Goal: Task Accomplishment & Management: Manage account settings

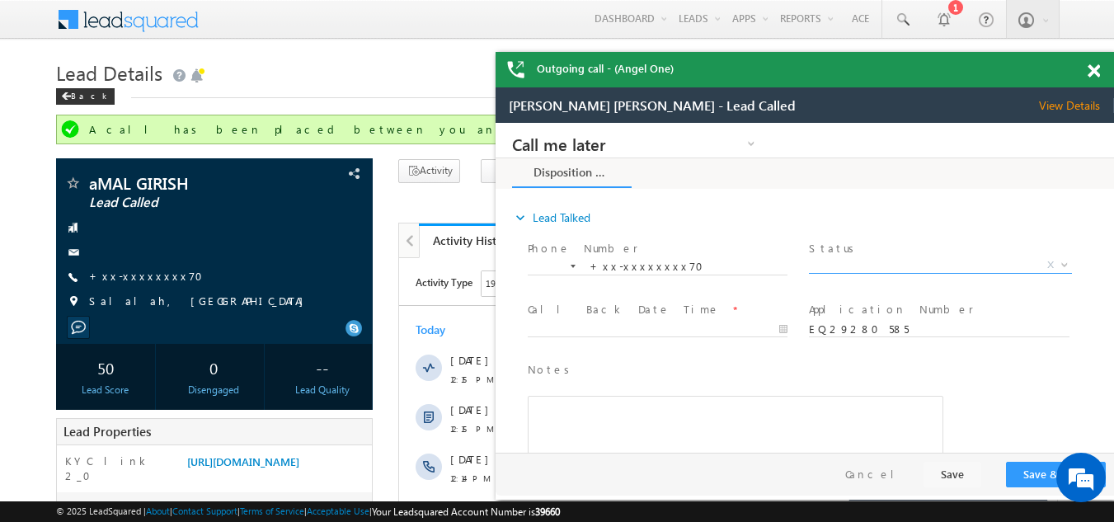
click at [879, 261] on span "X" at bounding box center [940, 265] width 262 height 16
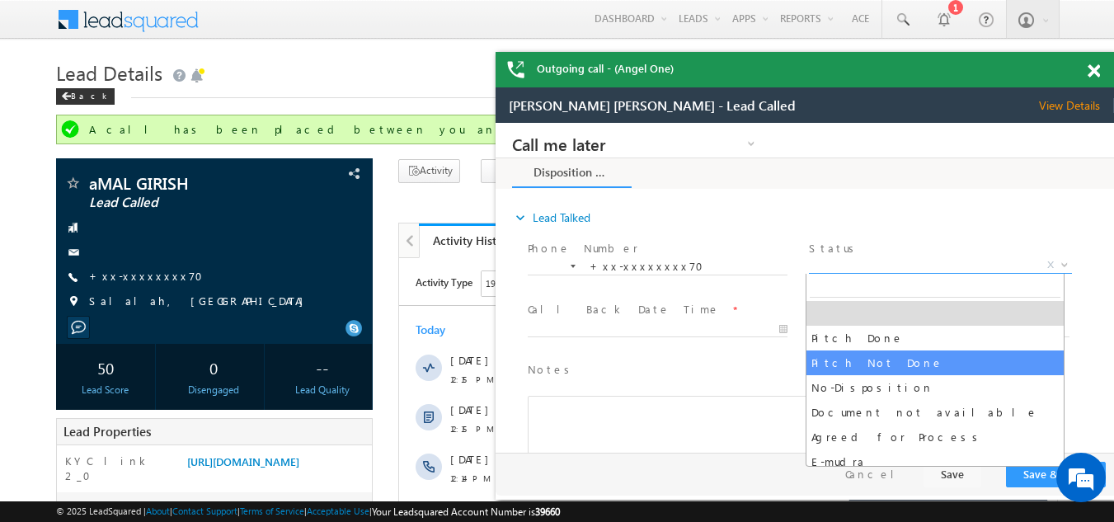
select select "Pitch Not Done"
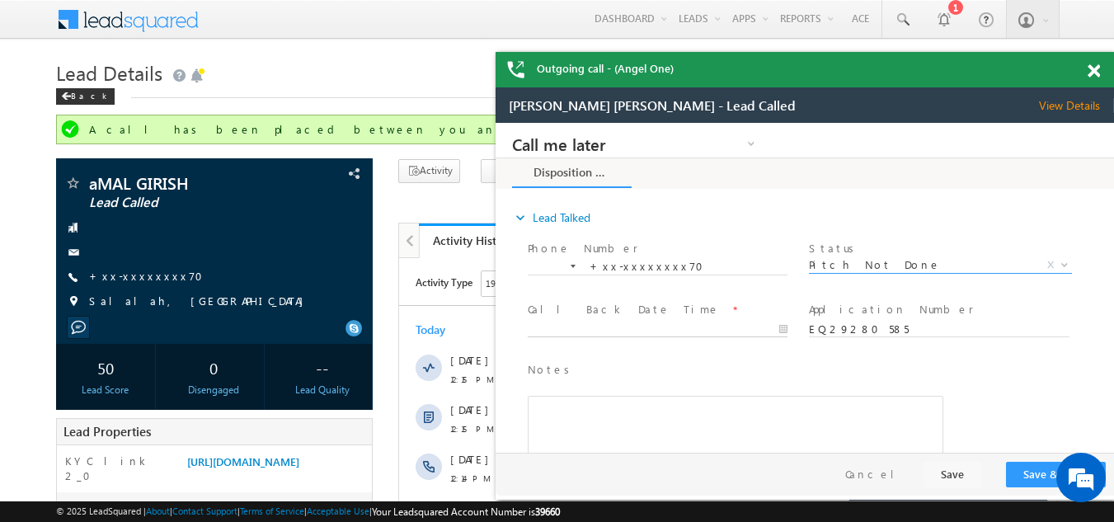
type input "09/21/25 1:07 PM"
click at [638, 328] on input "09/21/25 1:07 PM" at bounding box center [658, 329] width 260 height 16
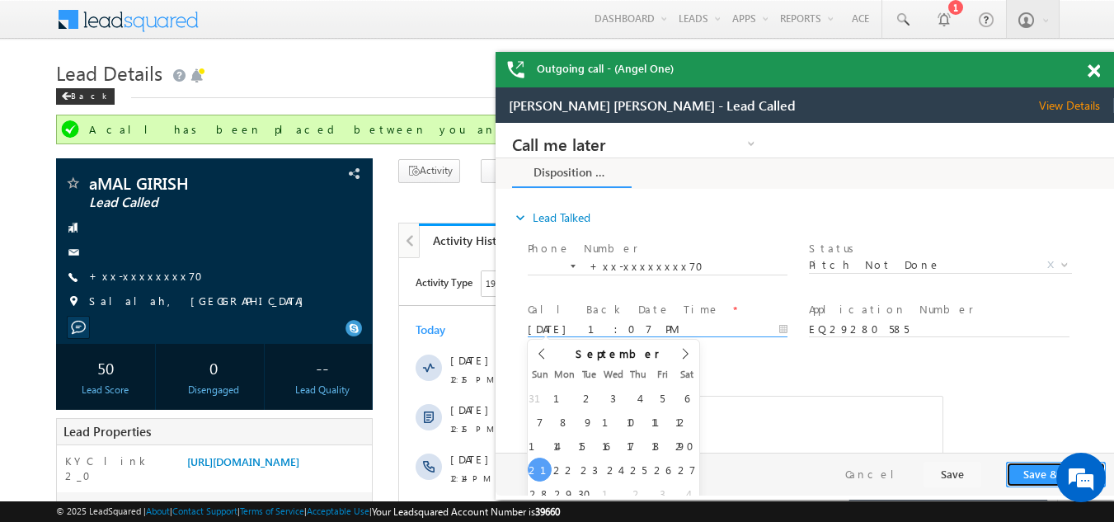
click at [1024, 468] on button "Save & Close" at bounding box center [1056, 475] width 100 height 26
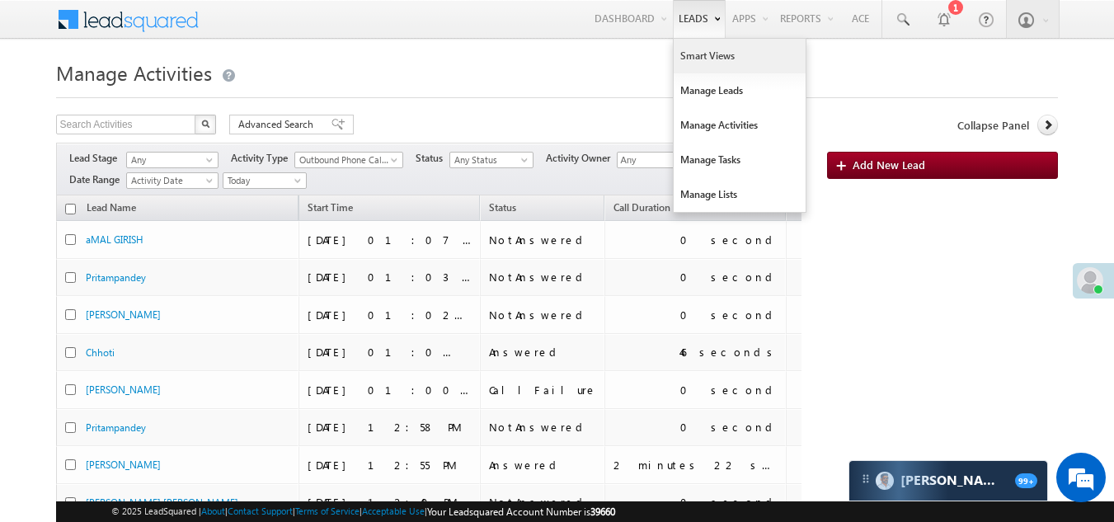
click at [694, 55] on link "Smart Views" at bounding box center [739, 56] width 132 height 35
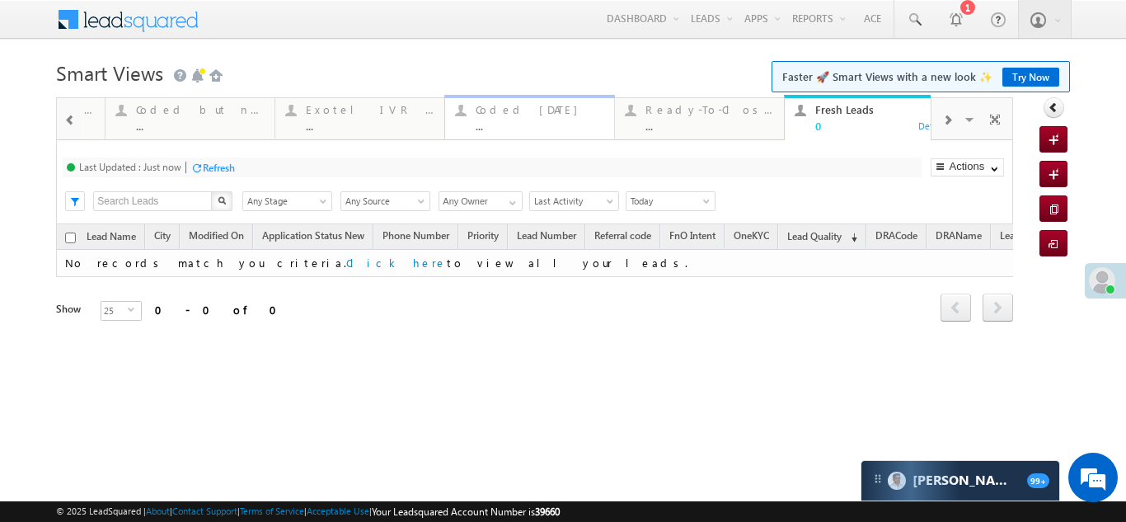
click at [512, 115] on div "Coded Today" at bounding box center [540, 109] width 129 height 13
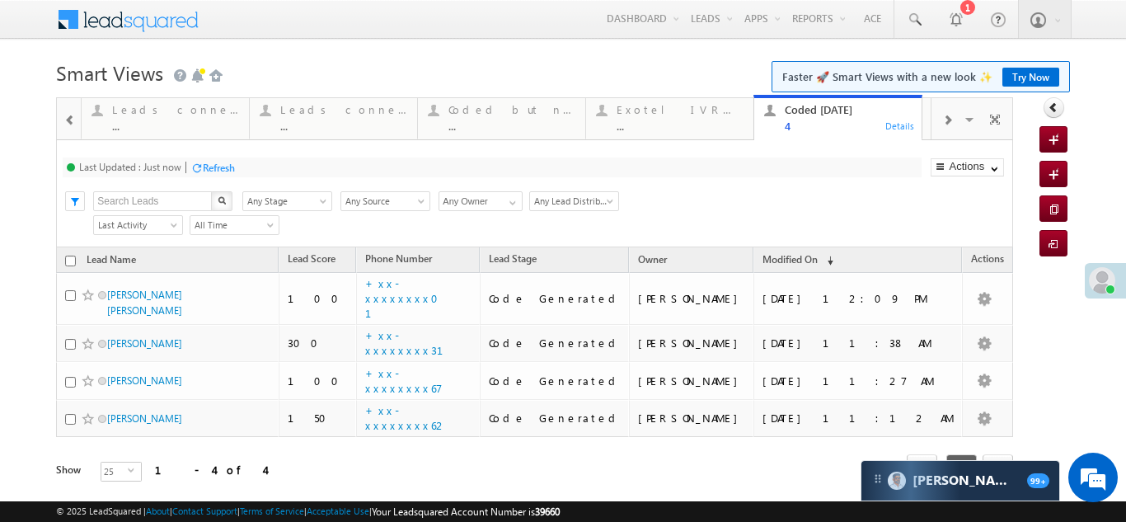
click at [946, 118] on div at bounding box center [947, 119] width 31 height 37
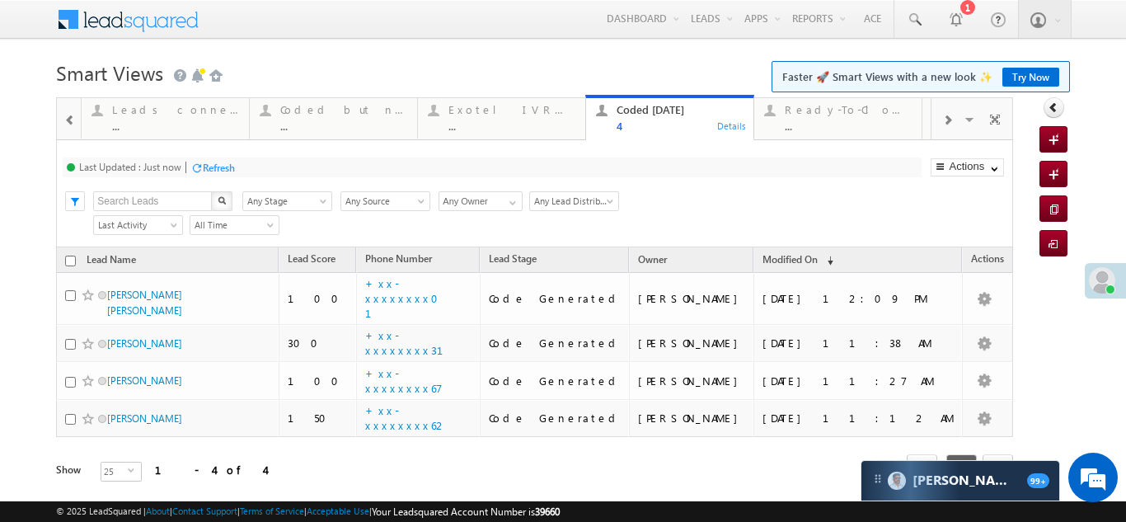
click at [941, 118] on div at bounding box center [947, 119] width 31 height 37
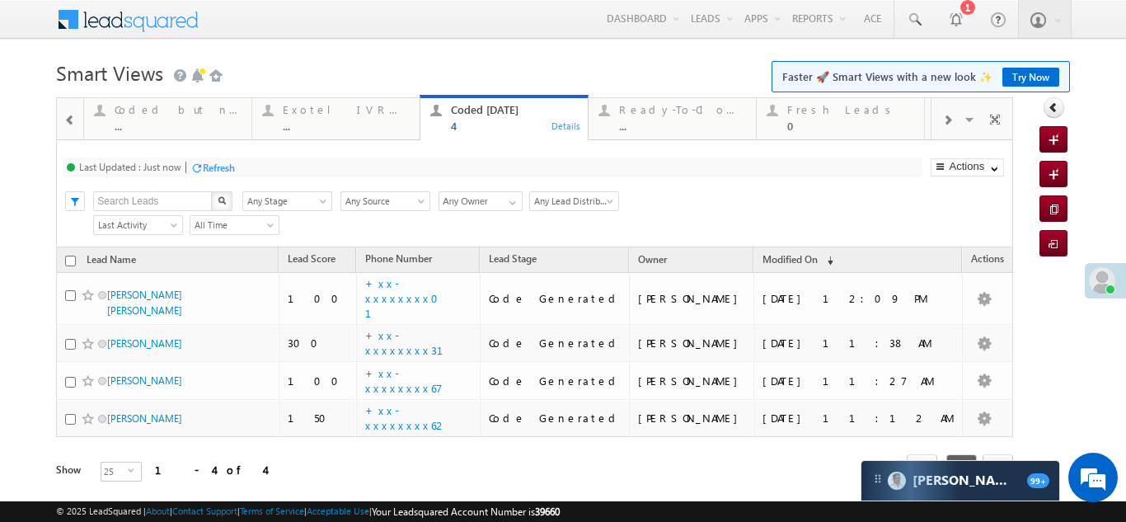
click at [942, 118] on span at bounding box center [947, 120] width 10 height 13
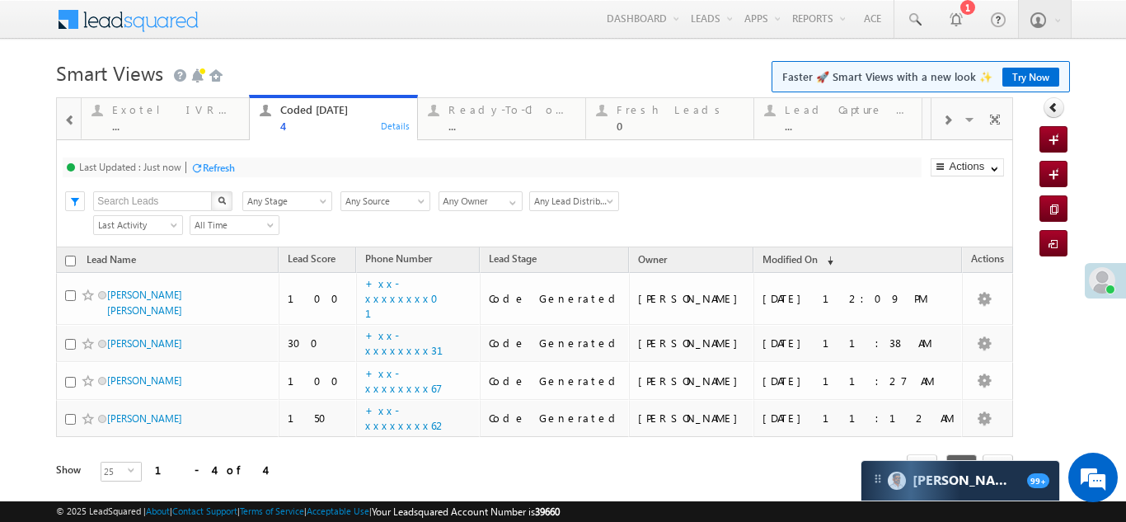
click at [942, 119] on span at bounding box center [947, 120] width 10 height 13
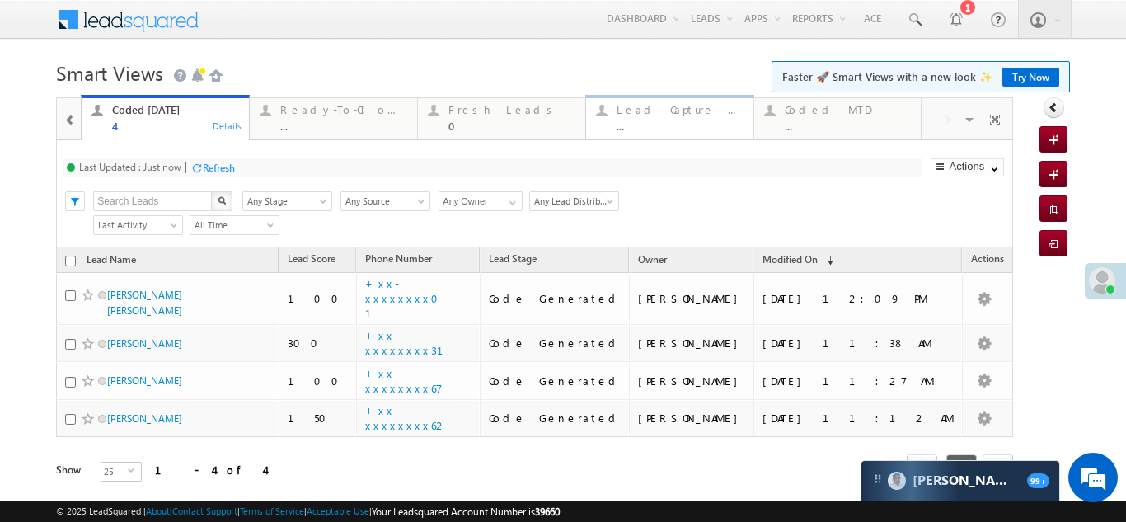
click at [671, 119] on div "Lead Capture Today ..." at bounding box center [680, 116] width 127 height 32
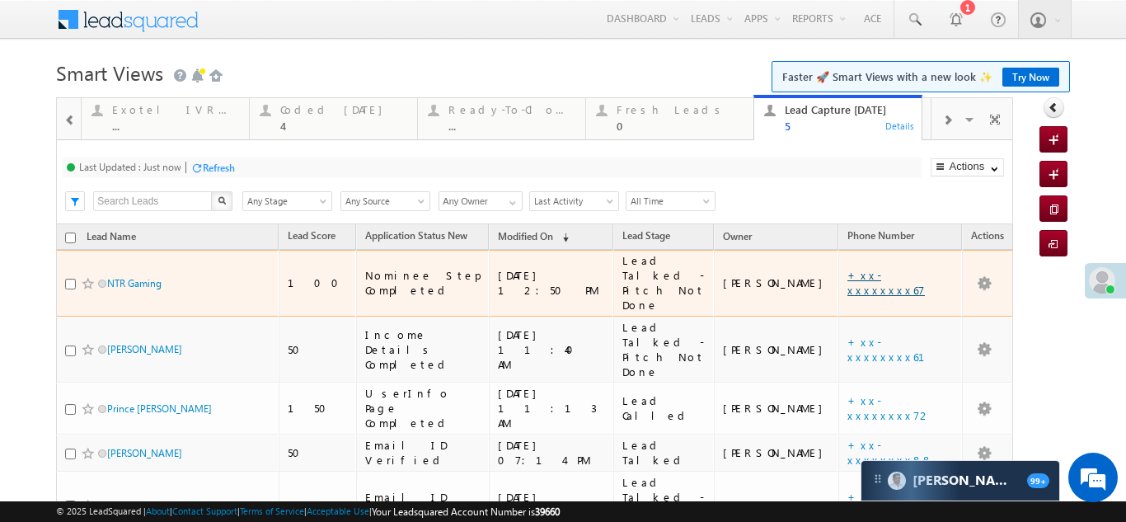
click at [882, 268] on link "+xx-xxxxxxxx67" at bounding box center [885, 282] width 77 height 29
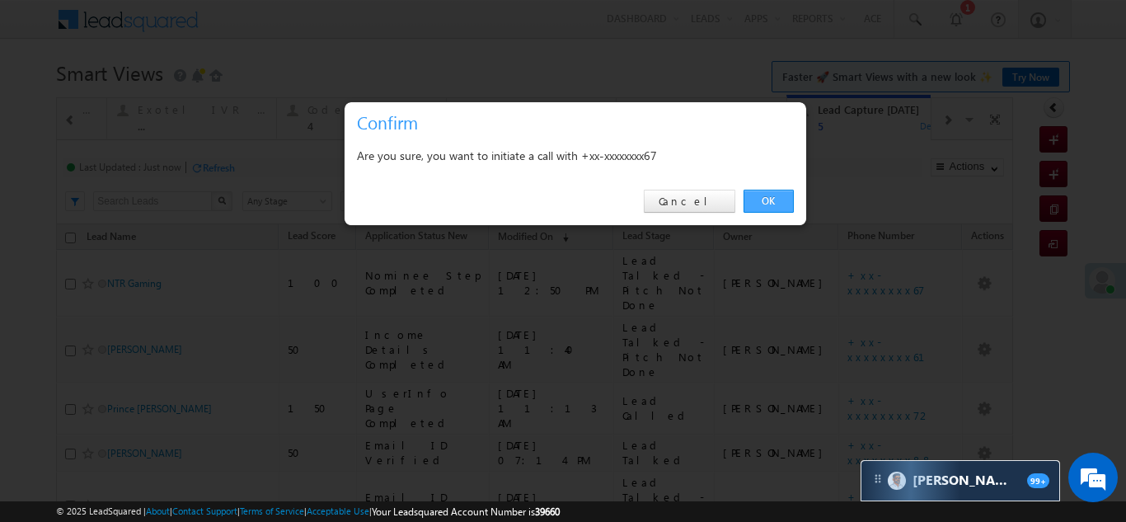
click at [766, 197] on link "OK" at bounding box center [769, 201] width 50 height 23
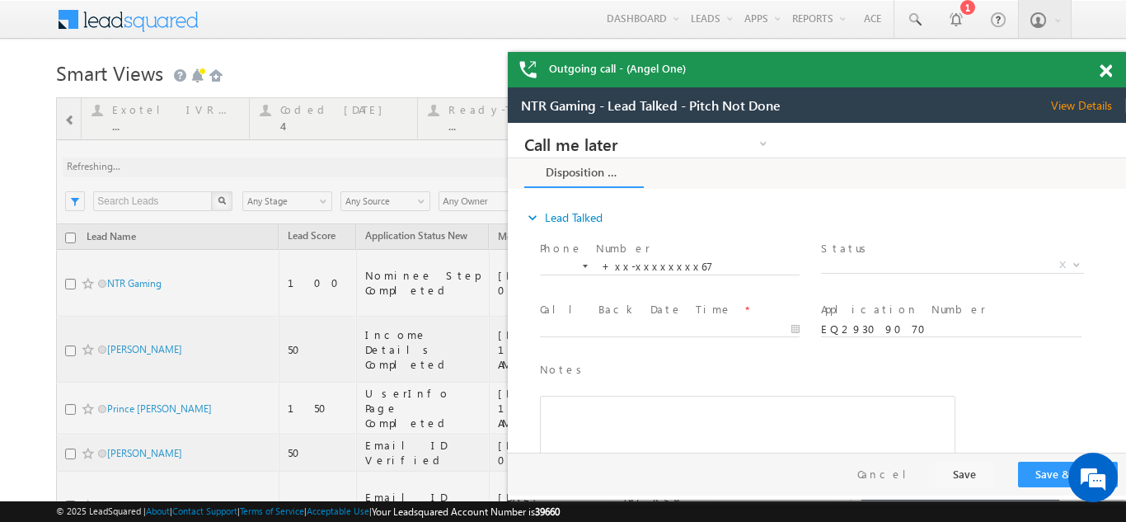
click at [1110, 69] on span at bounding box center [1106, 71] width 12 height 14
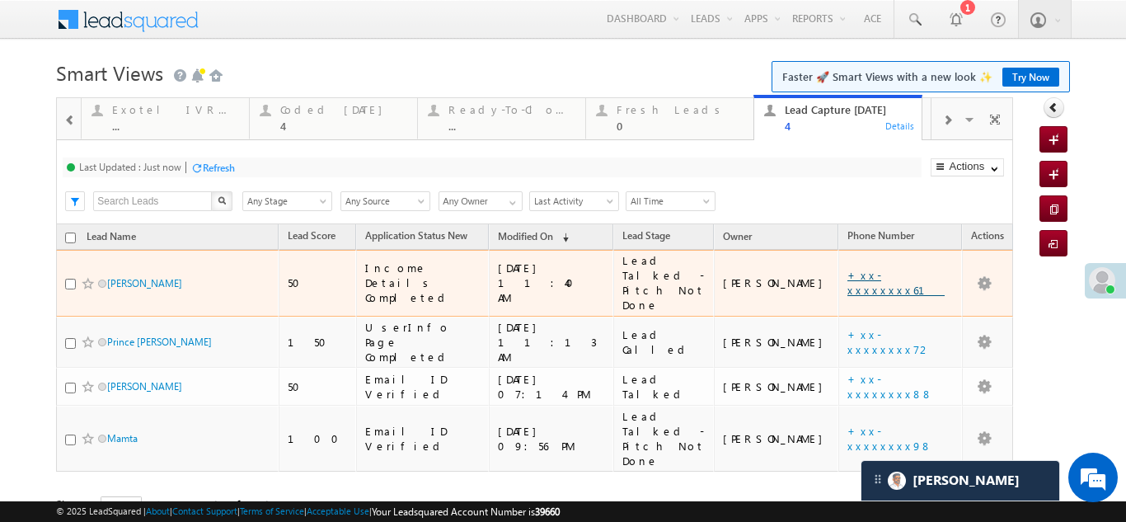
click at [875, 268] on link "+xx-xxxxxxxx61" at bounding box center [895, 282] width 97 height 29
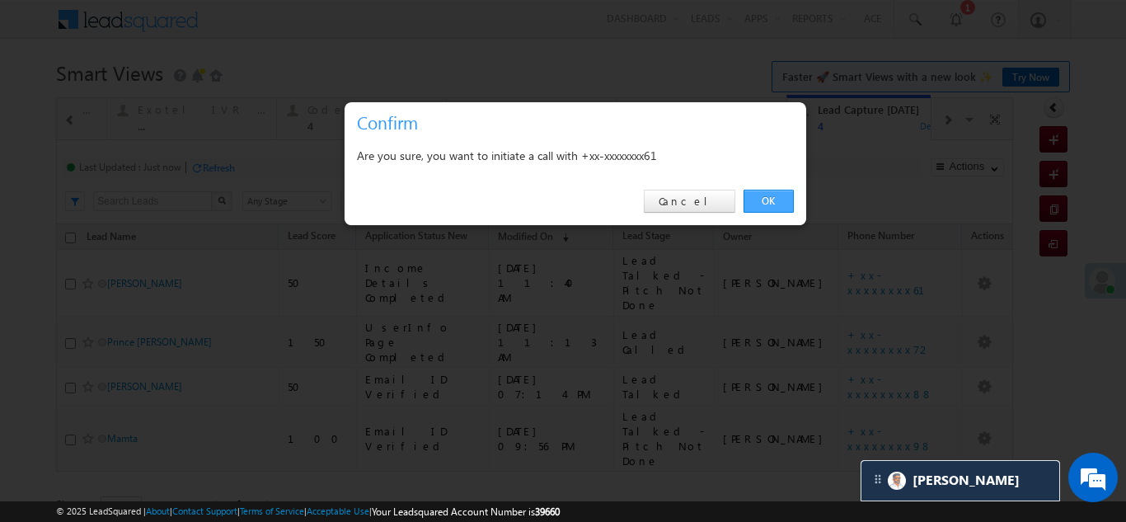
click at [756, 196] on link "OK" at bounding box center [769, 201] width 50 height 23
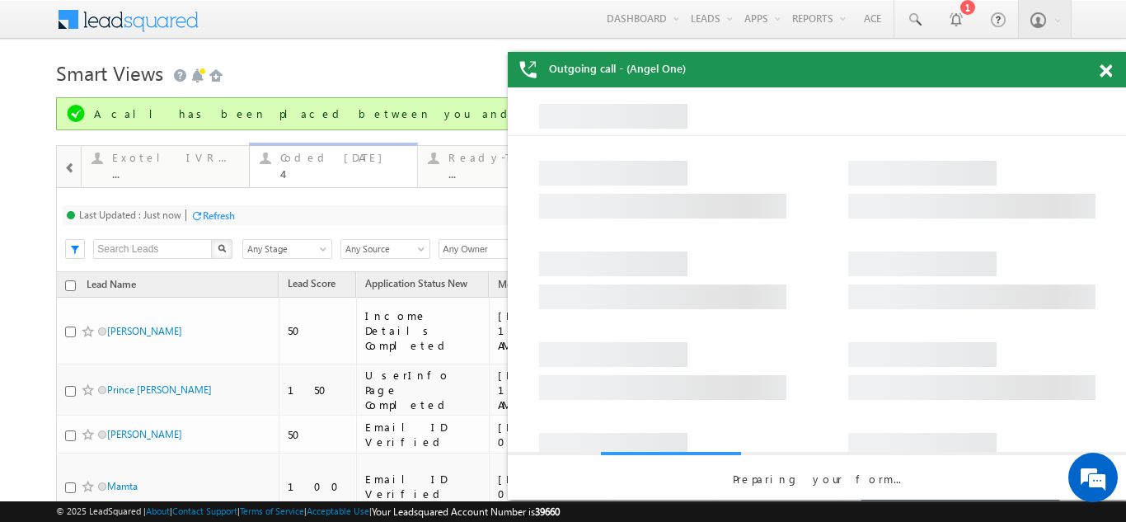
click at [309, 162] on div "Coded Today" at bounding box center [343, 157] width 127 height 13
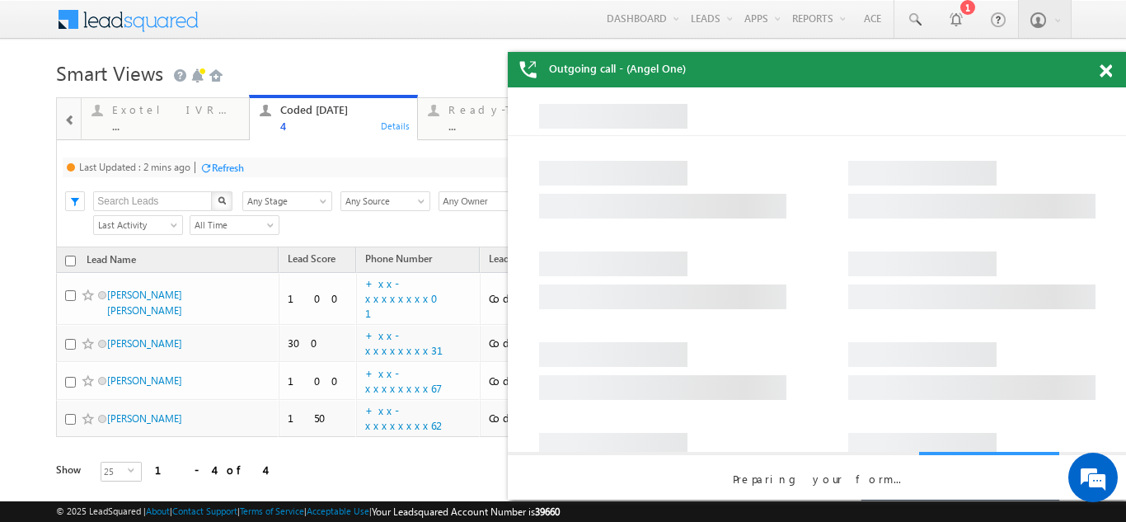
click at [228, 168] on div "Refresh" at bounding box center [228, 168] width 32 height 12
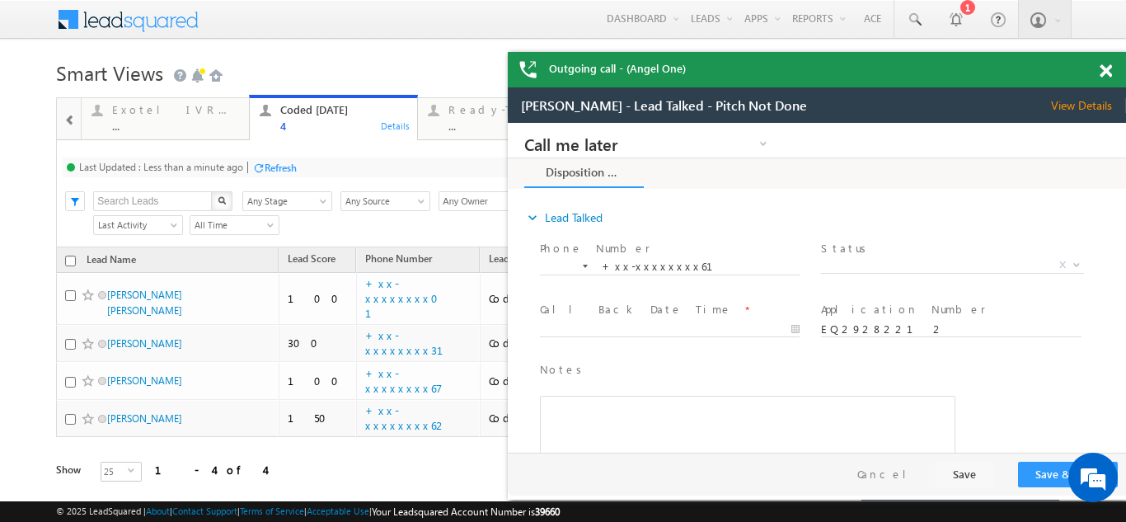
click at [1076, 101] on span "View Details" at bounding box center [1088, 105] width 75 height 15
click at [1102, 68] on span at bounding box center [1106, 71] width 12 height 14
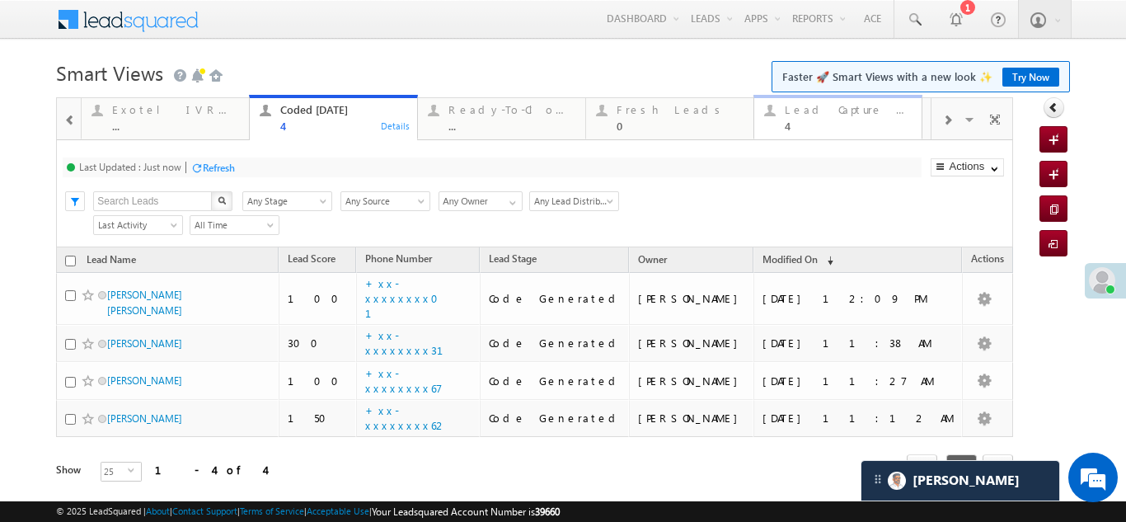
click at [831, 110] on div "Lead Capture Today" at bounding box center [848, 109] width 127 height 13
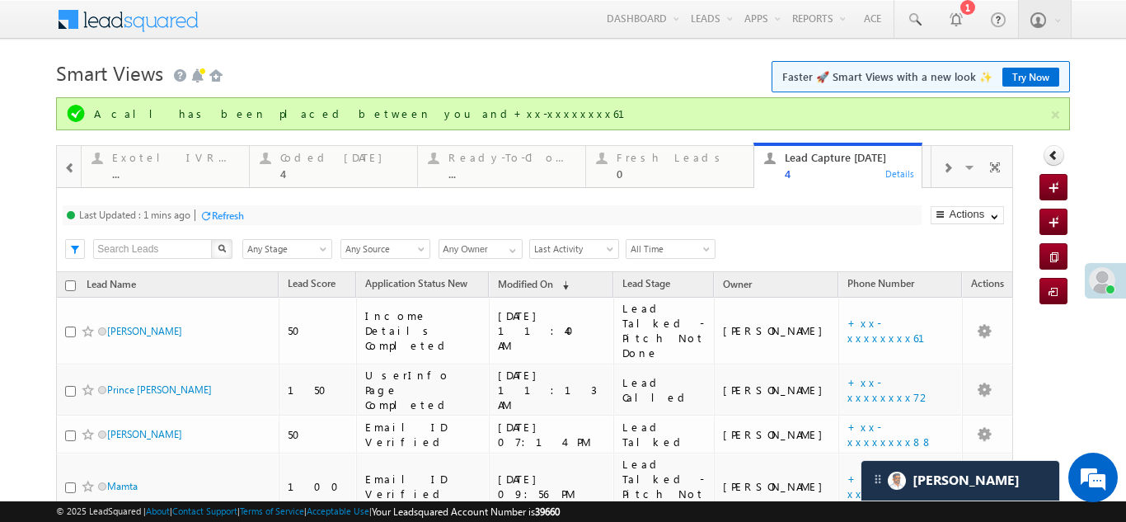
click at [237, 215] on div "Refresh" at bounding box center [228, 215] width 32 height 12
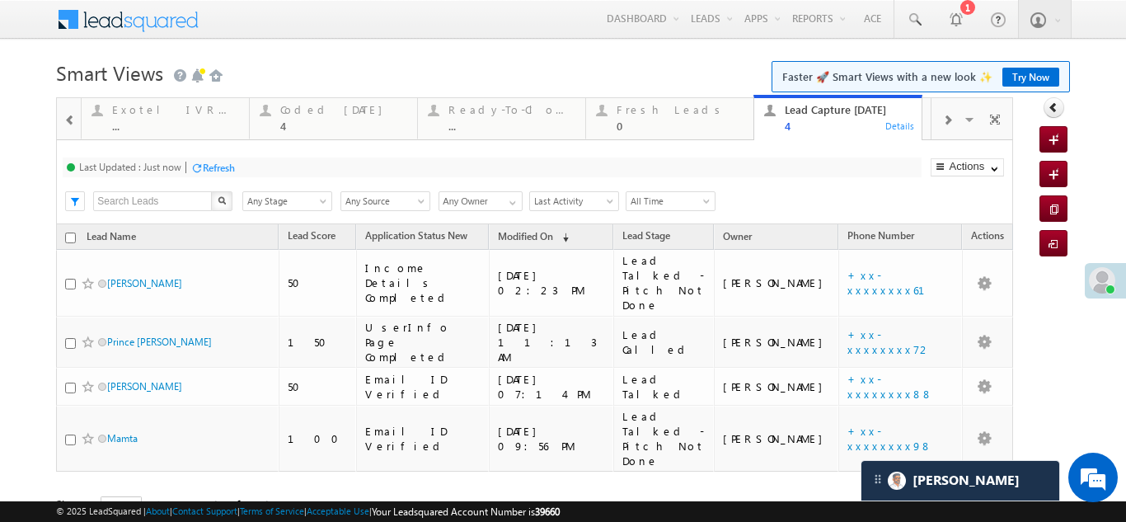
click at [307, 156] on div "Last Updated : Just now Refresh Refreshing... Search X Lead Stage Any Stage Any…" at bounding box center [534, 182] width 956 height 84
click at [646, 104] on div "Fresh Leads" at bounding box center [680, 109] width 127 height 13
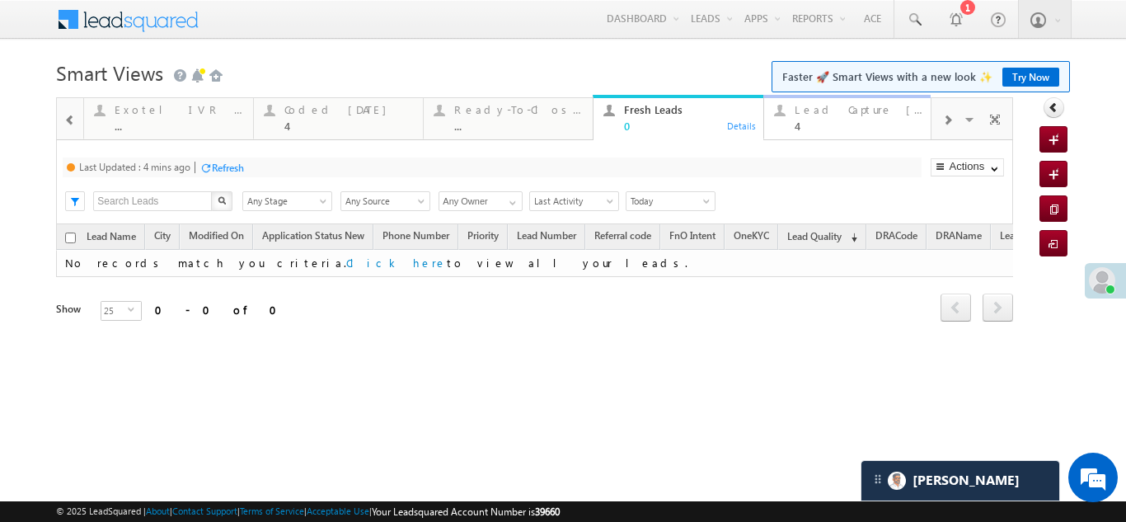
click at [836, 114] on div "Lead Capture Today" at bounding box center [859, 109] width 129 height 13
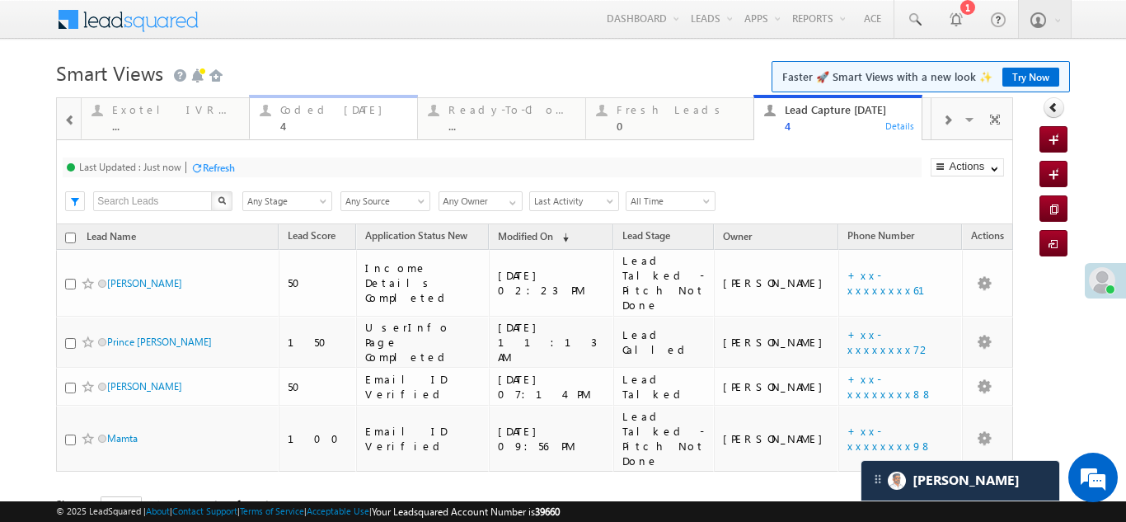
click at [304, 110] on div "Coded Today" at bounding box center [343, 109] width 127 height 13
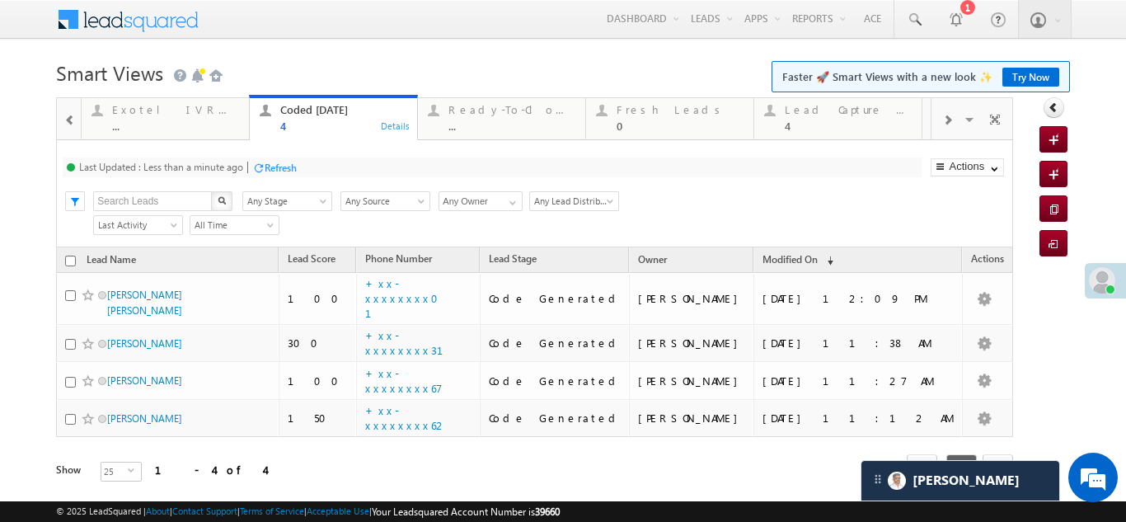
click at [279, 167] on div "Refresh" at bounding box center [281, 168] width 32 height 12
click at [220, 168] on div "Refresh" at bounding box center [219, 168] width 32 height 12
click at [838, 108] on div "Lead Capture Today" at bounding box center [848, 109] width 127 height 13
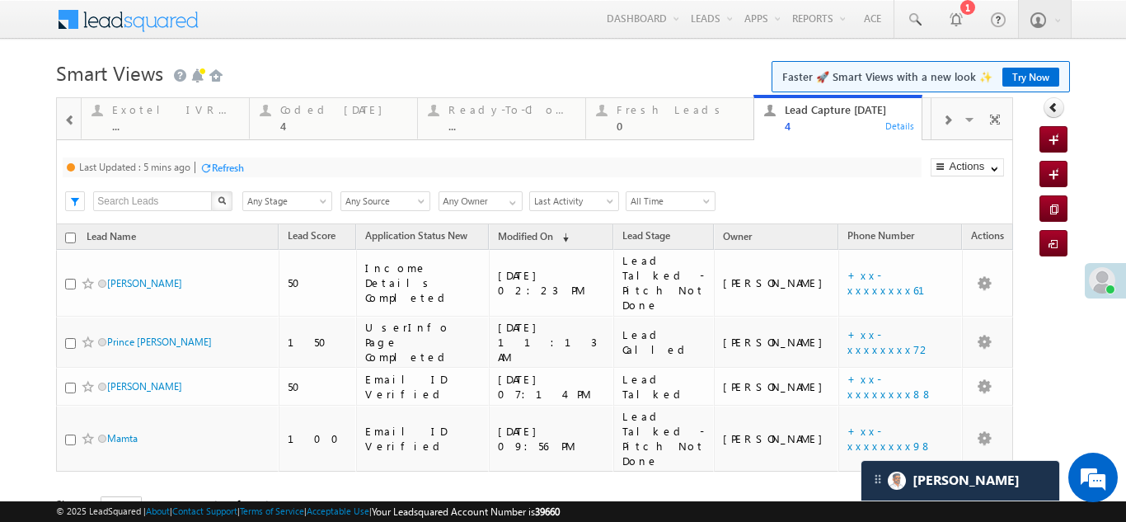
click at [232, 165] on div "Refresh" at bounding box center [228, 168] width 32 height 12
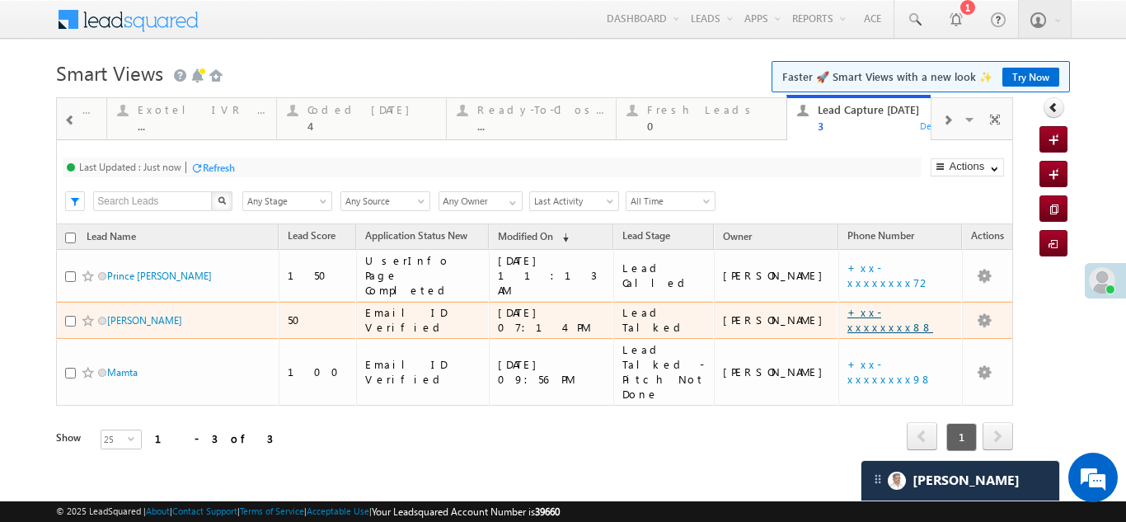
click at [873, 308] on link "+xx-xxxxxxxx88" at bounding box center [890, 319] width 86 height 29
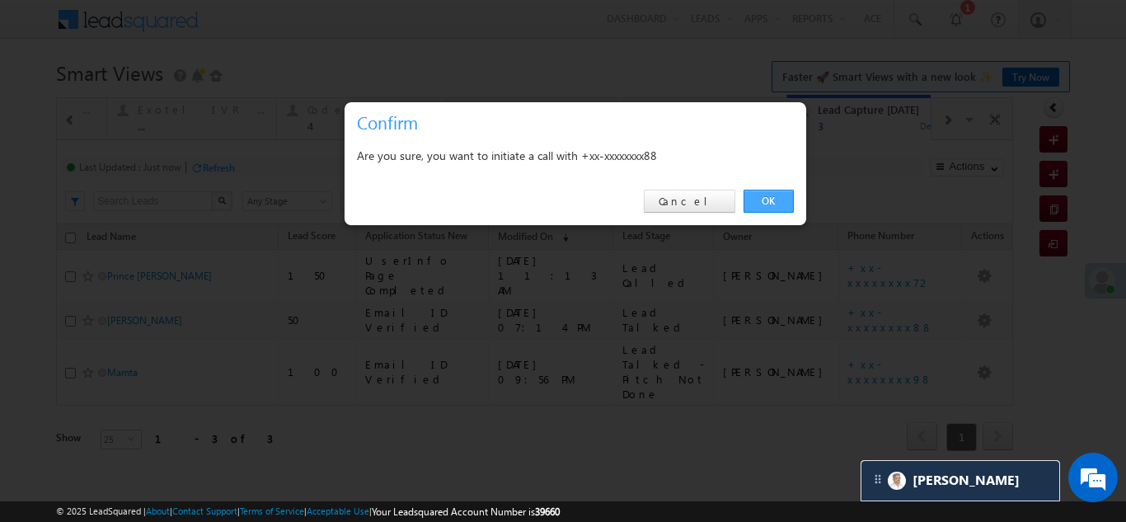
click at [755, 195] on link "OK" at bounding box center [769, 201] width 50 height 23
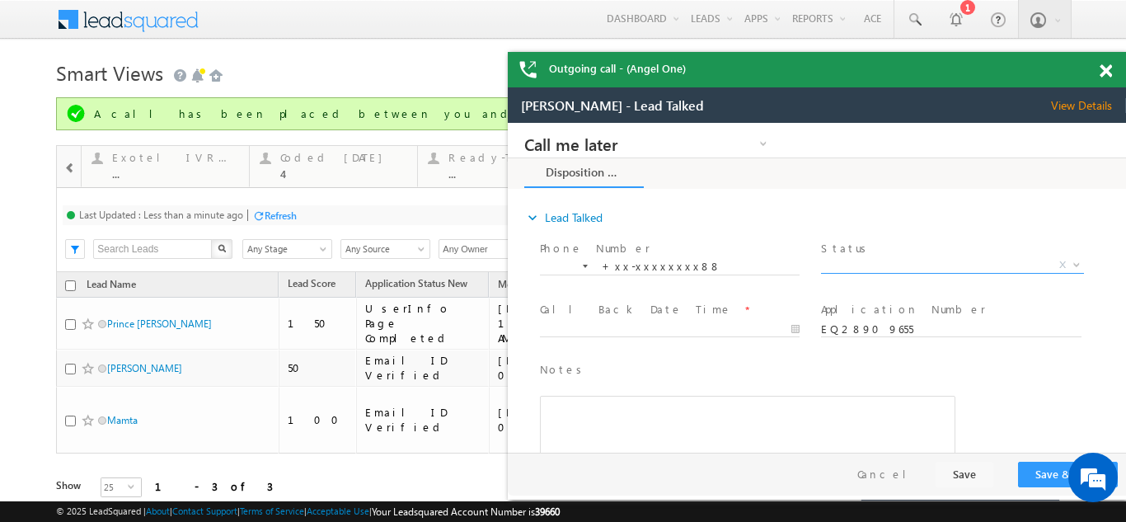
click at [887, 260] on span "X" at bounding box center [952, 265] width 262 height 16
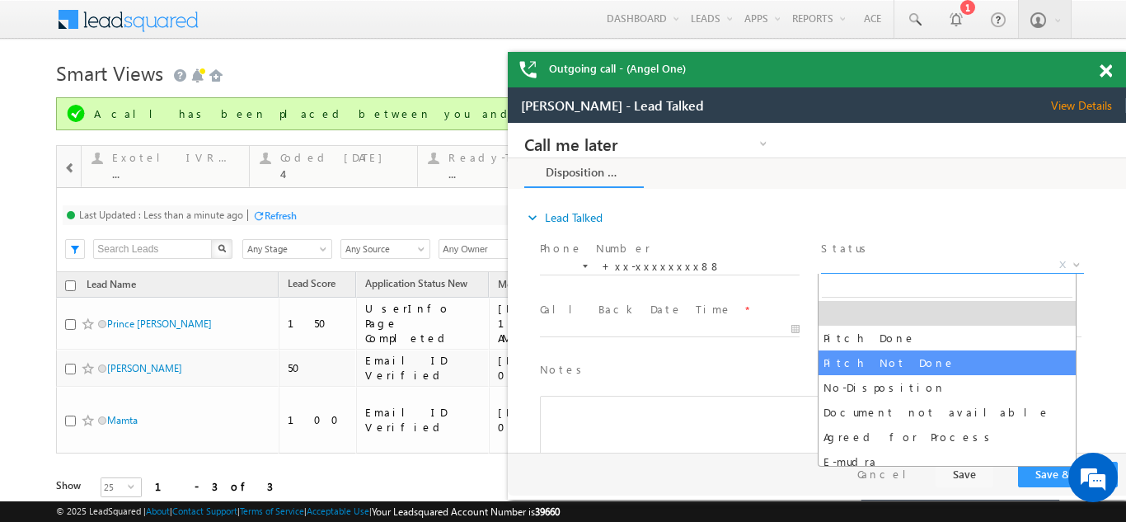
select select "Pitch Not Done"
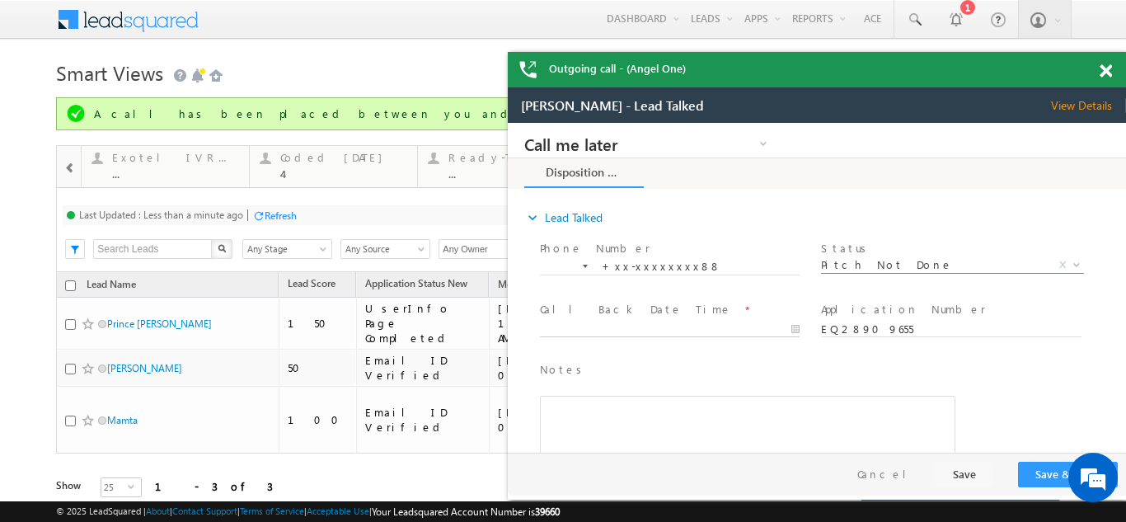
click at [659, 326] on body "Call me later Campaign Success Commitment Cross Sell Customer Drop-off reasons …" at bounding box center [817, 288] width 618 height 330
type input "09/21/25 2:29 PM"
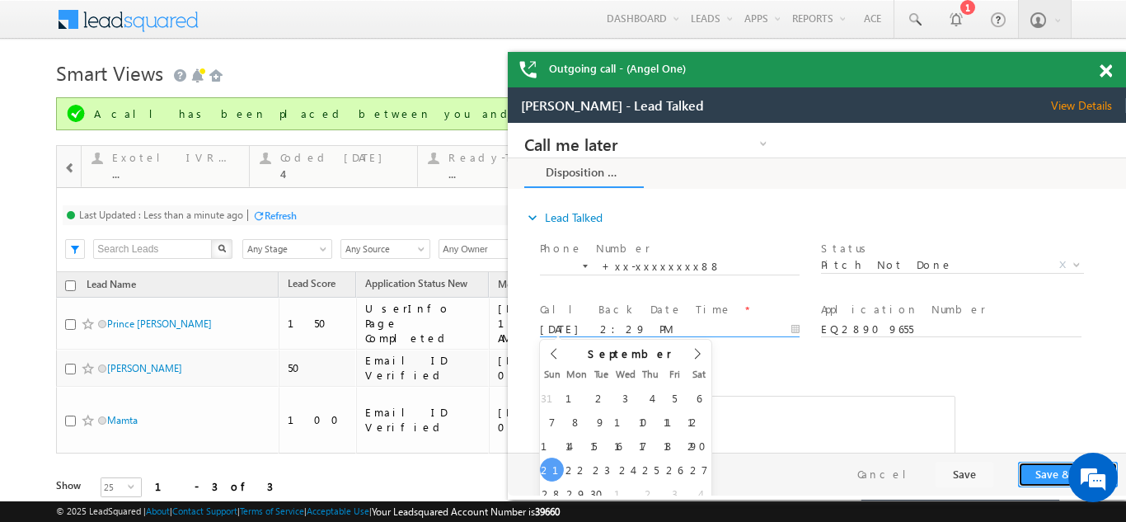
click at [1040, 465] on button "Save & Close" at bounding box center [1068, 475] width 100 height 26
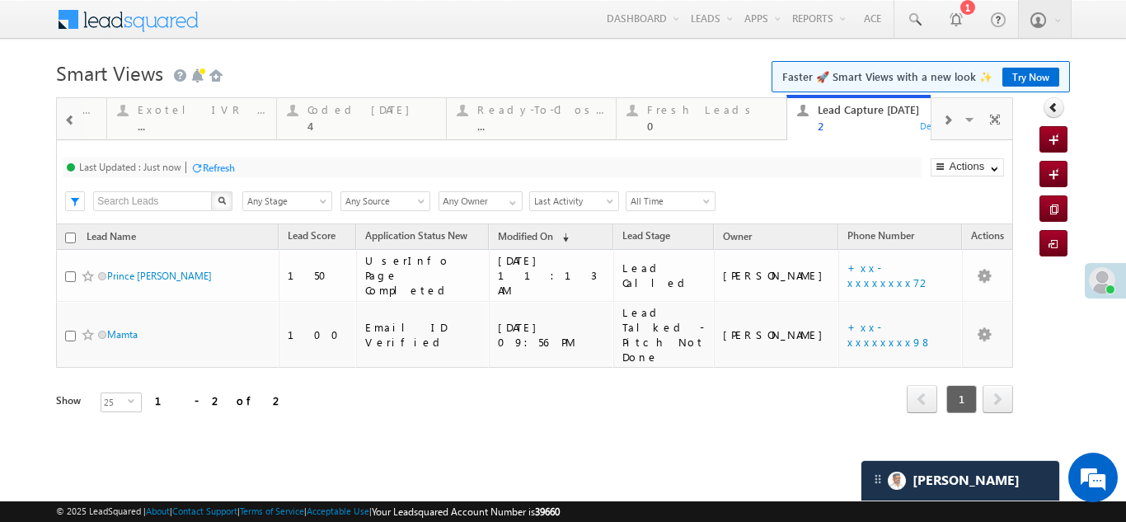
click at [215, 216] on div "Last Updated : Just now Refresh Refreshing... Search X Lead Stage Any Stage Any…" at bounding box center [534, 182] width 956 height 84
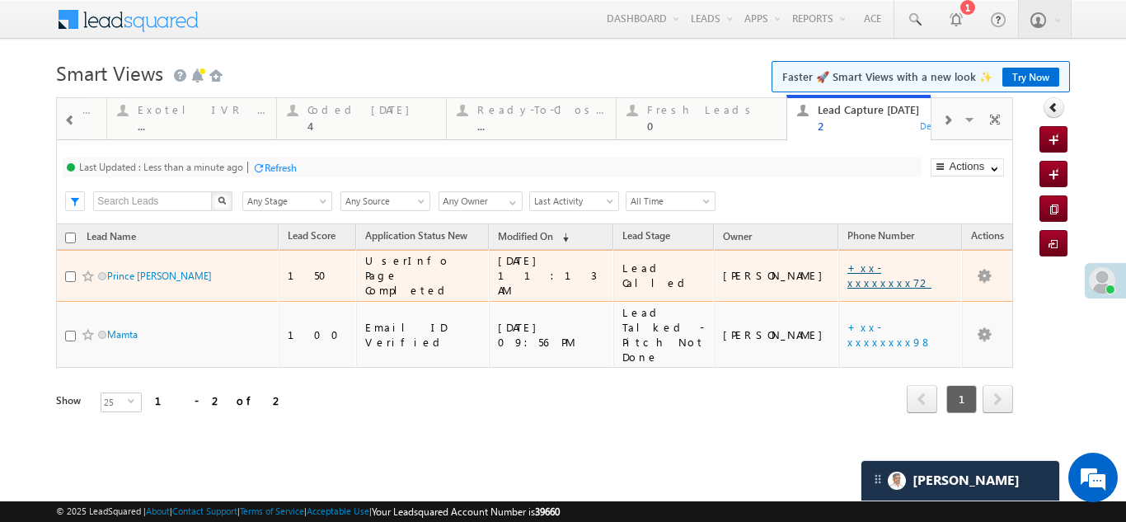
click at [880, 264] on link "+xx-xxxxxxxx72" at bounding box center [889, 274] width 84 height 29
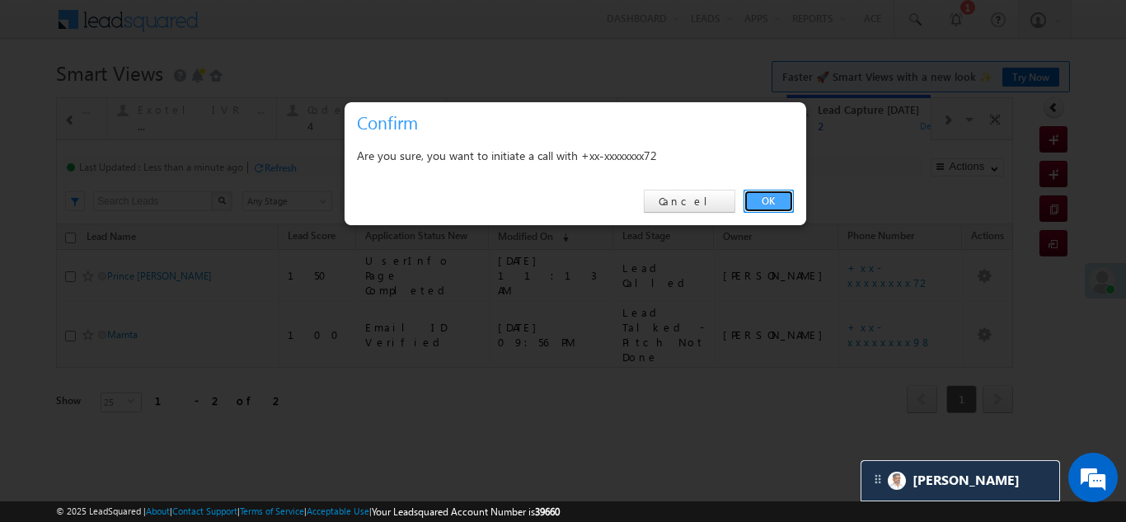
click at [756, 202] on link "OK" at bounding box center [769, 201] width 50 height 23
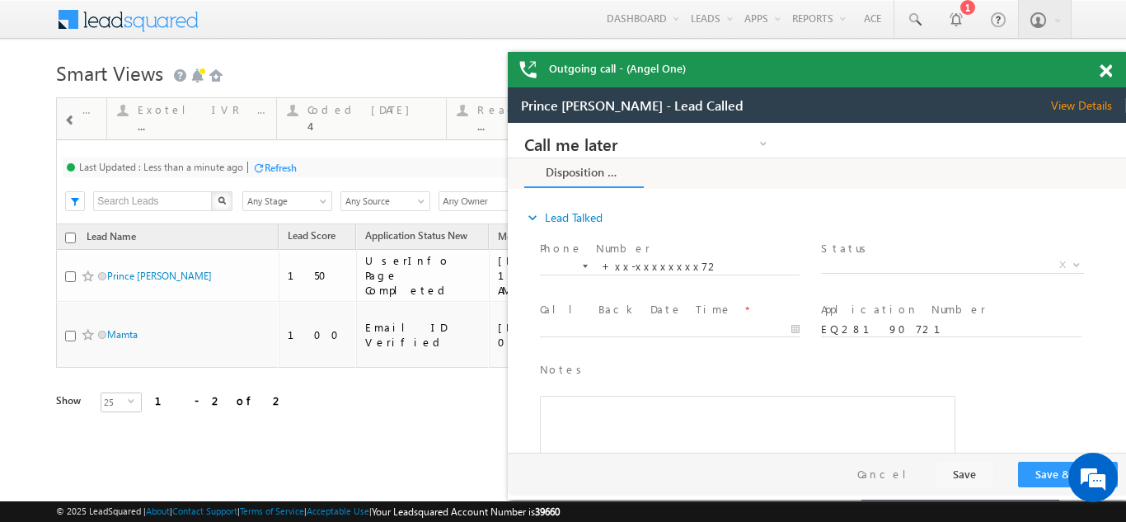
click at [1108, 70] on span at bounding box center [1106, 71] width 12 height 14
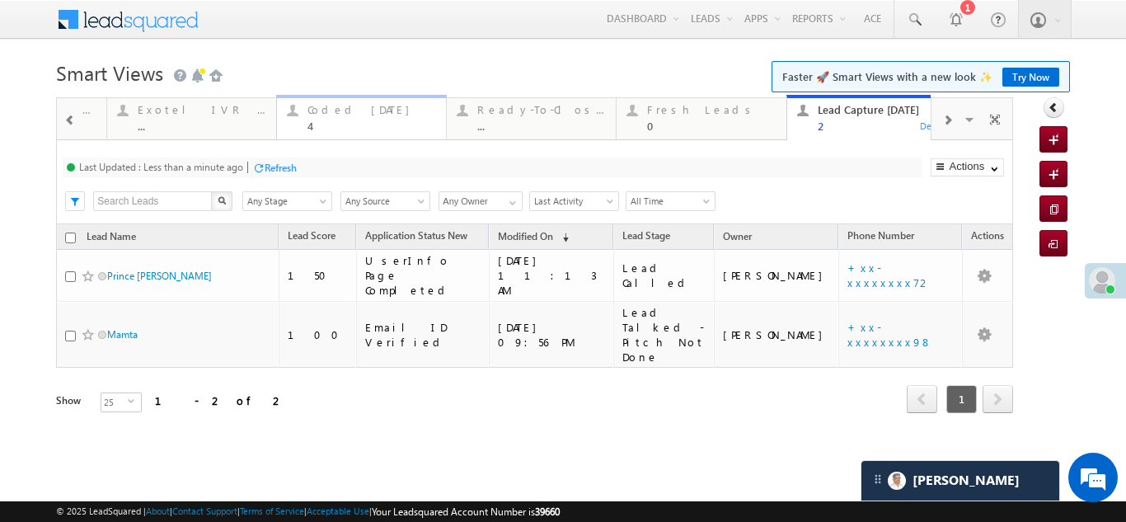
click at [322, 114] on div "Coded Today" at bounding box center [371, 109] width 129 height 13
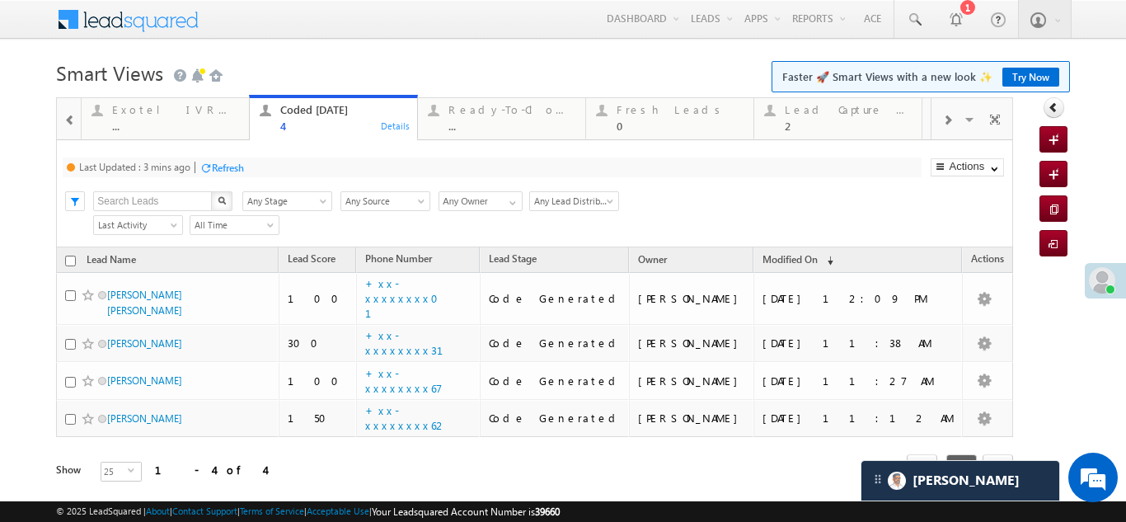
click at [225, 167] on div "Refresh" at bounding box center [228, 168] width 32 height 12
click at [841, 107] on div "Lead Capture Today" at bounding box center [848, 109] width 127 height 13
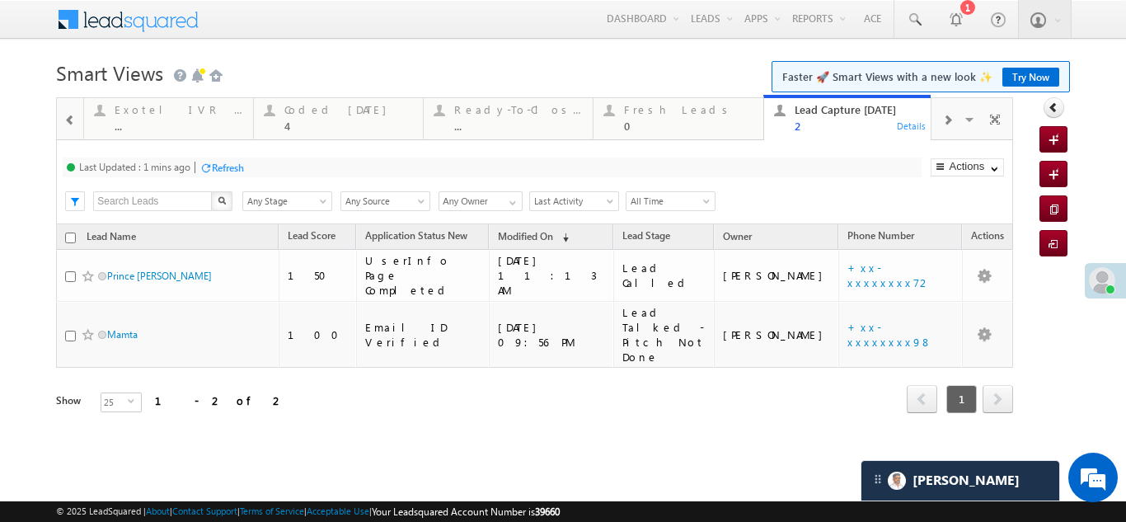
click at [220, 170] on div "Refresh" at bounding box center [228, 168] width 32 height 12
click at [315, 111] on div "Coded Today" at bounding box center [348, 109] width 129 height 13
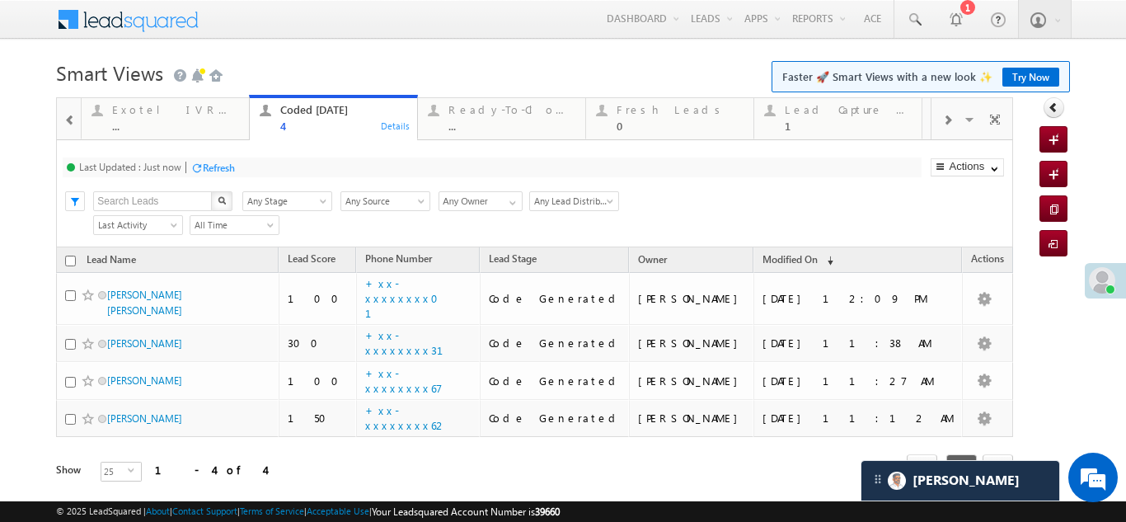
click at [232, 167] on div "Refresh" at bounding box center [219, 168] width 32 height 12
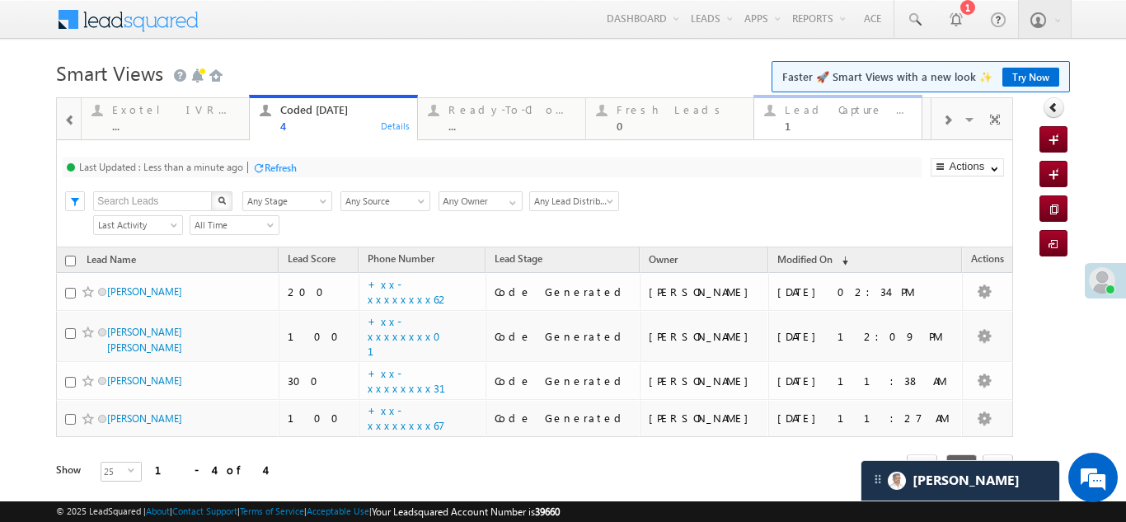
click at [816, 115] on div "Lead Capture Today" at bounding box center [848, 109] width 127 height 13
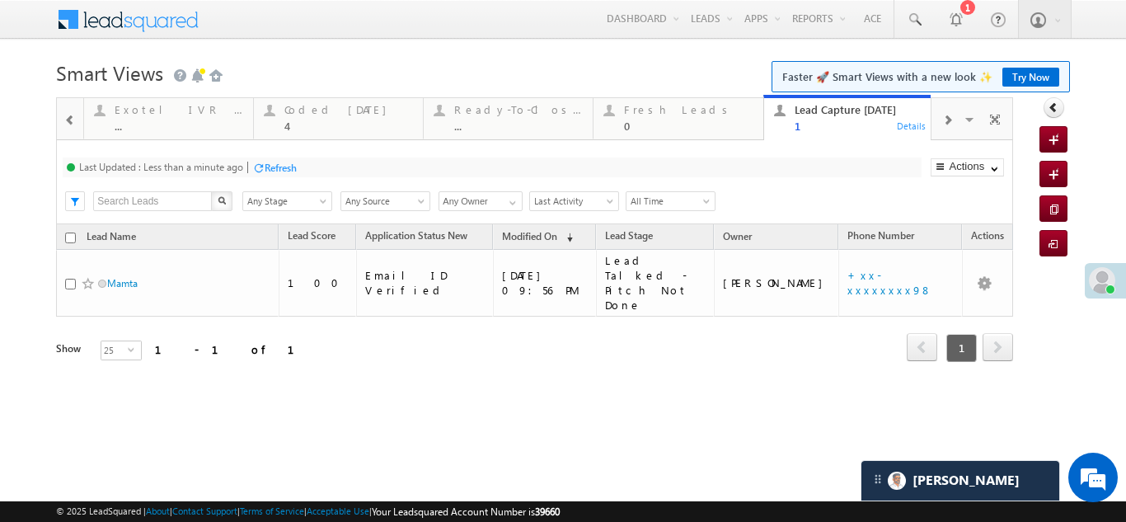
click at [265, 165] on div at bounding box center [258, 168] width 12 height 12
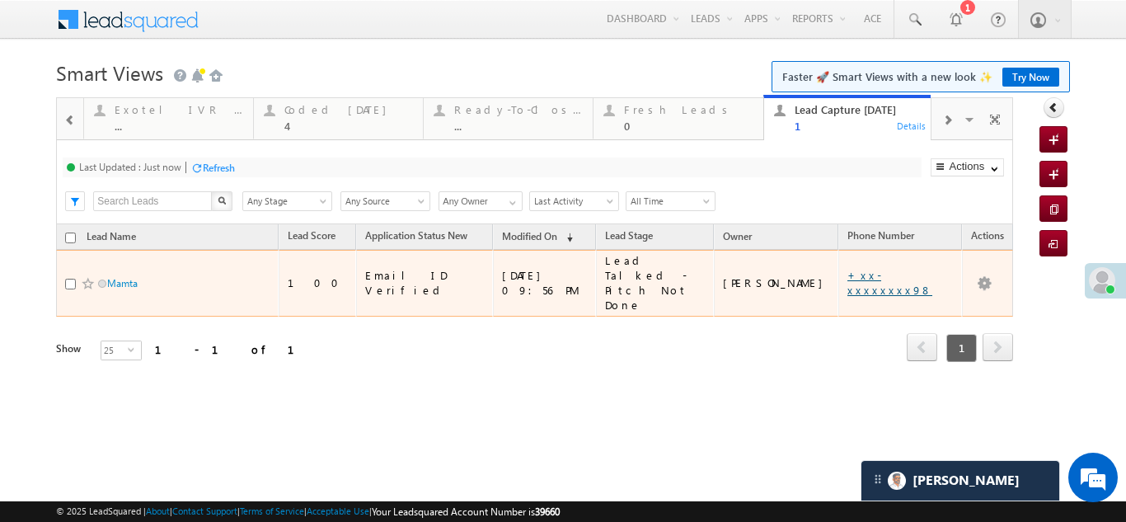
click at [877, 268] on link "+xx-xxxxxxxx98" at bounding box center [889, 282] width 85 height 29
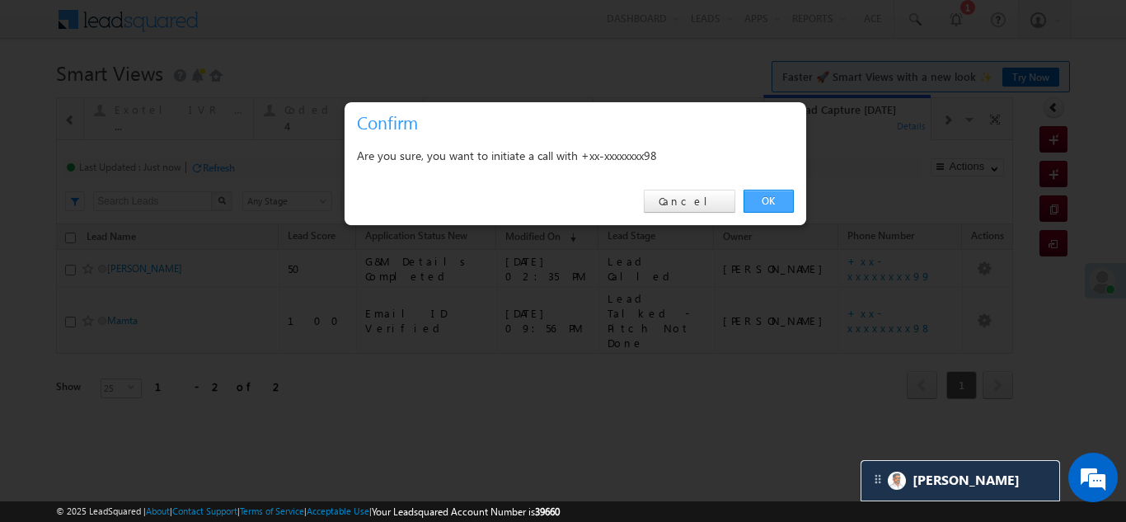
click at [771, 204] on link "OK" at bounding box center [769, 201] width 50 height 23
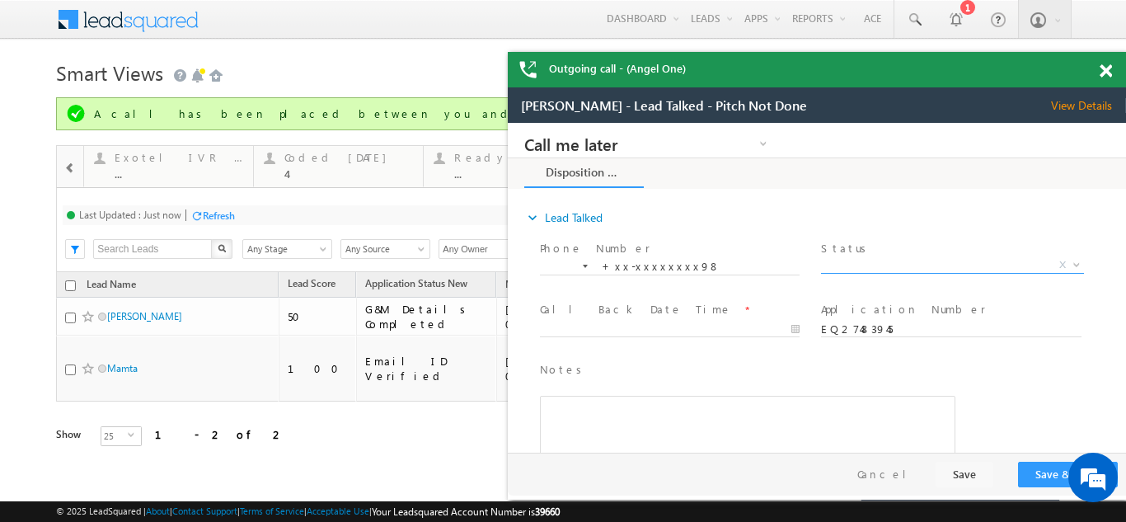
click at [876, 262] on span "X" at bounding box center [952, 265] width 262 height 16
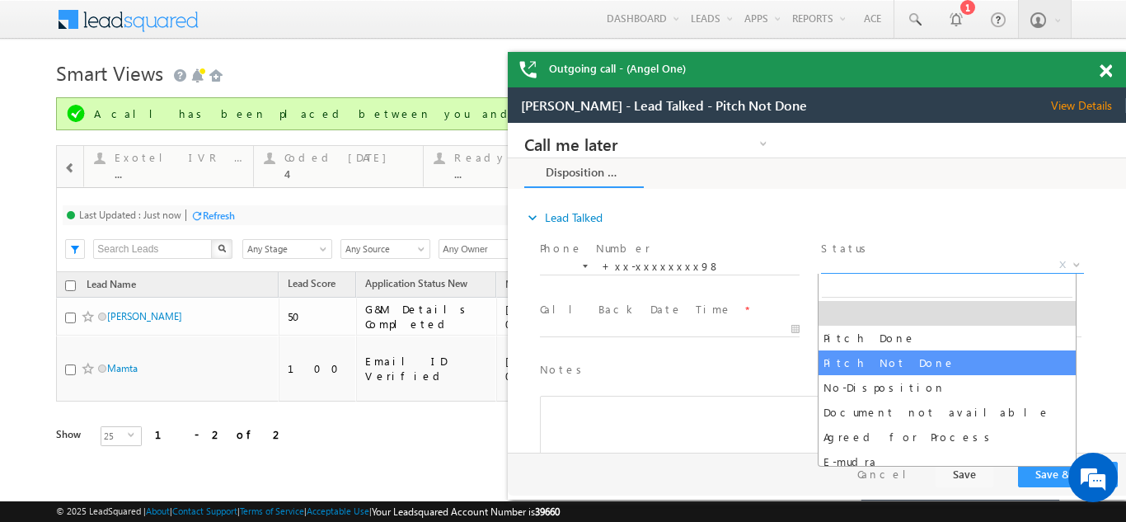
select select "Pitch Not Done"
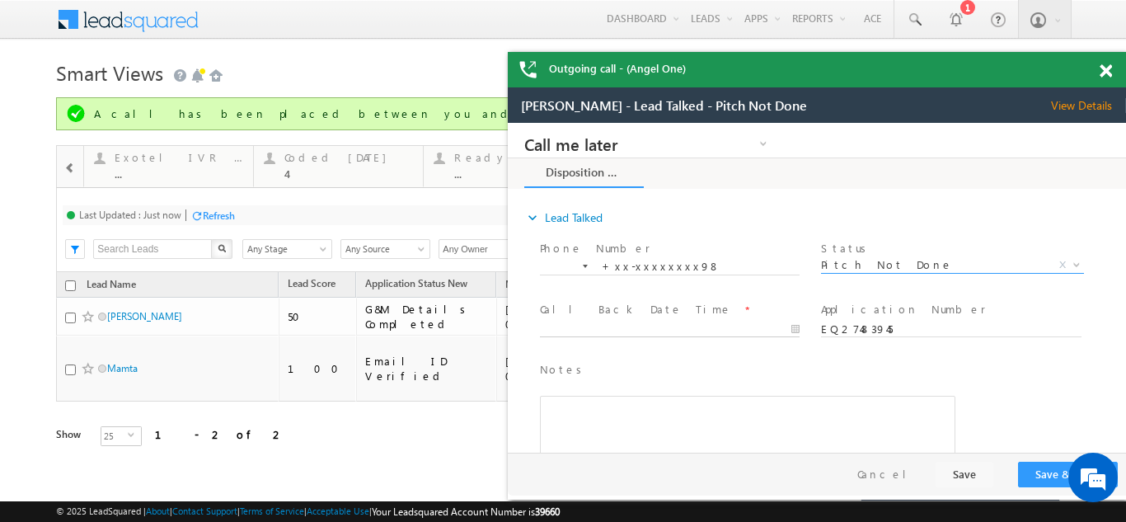
type input "09/21/25 2:36 PM"
click at [623, 325] on input "09/21/25 2:36 PM" at bounding box center [670, 329] width 260 height 16
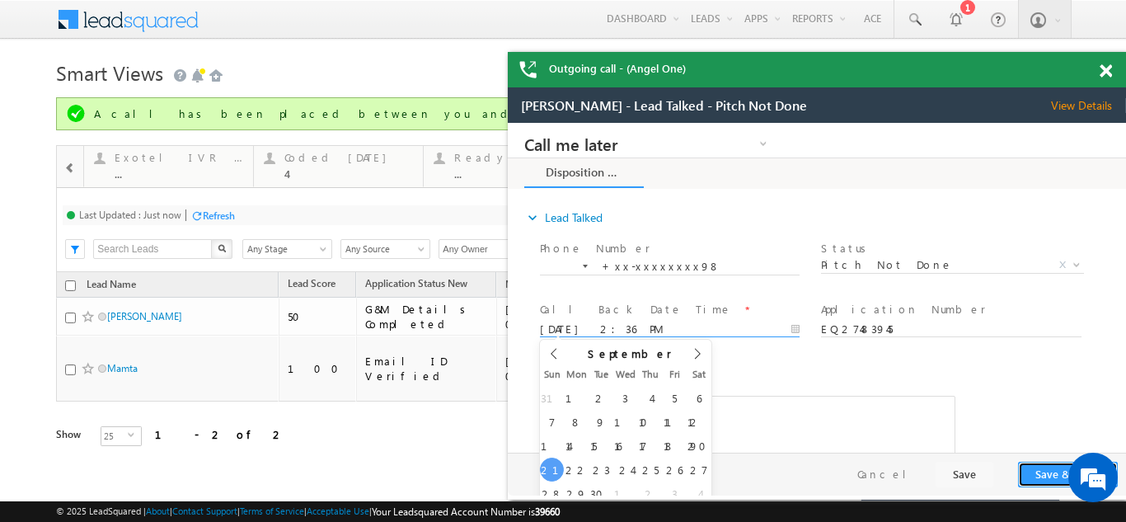
click at [1049, 468] on button "Save & Close" at bounding box center [1068, 475] width 100 height 26
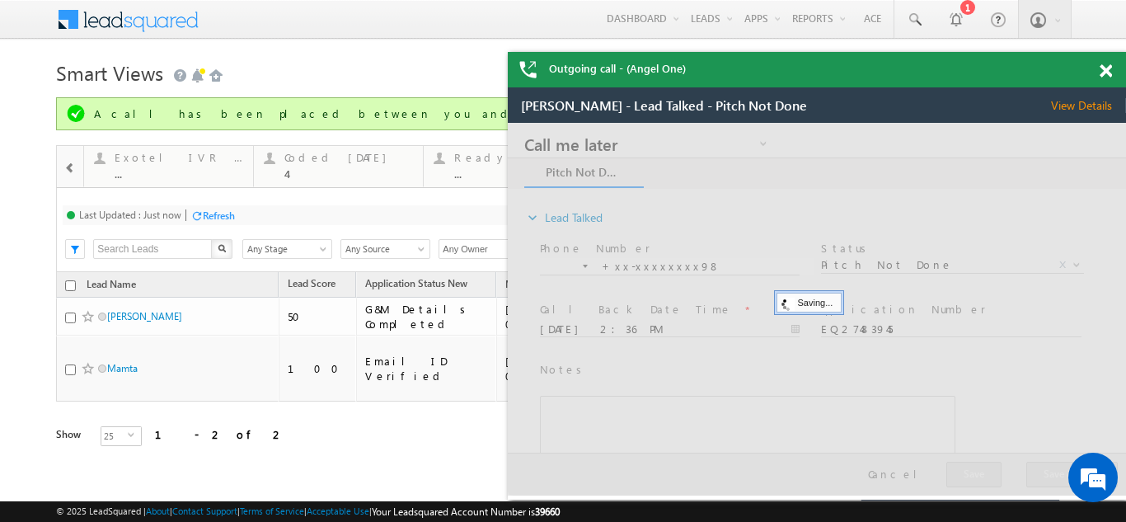
click at [1100, 70] on div "Outgoing call - (Angel One)" at bounding box center [817, 69] width 618 height 35
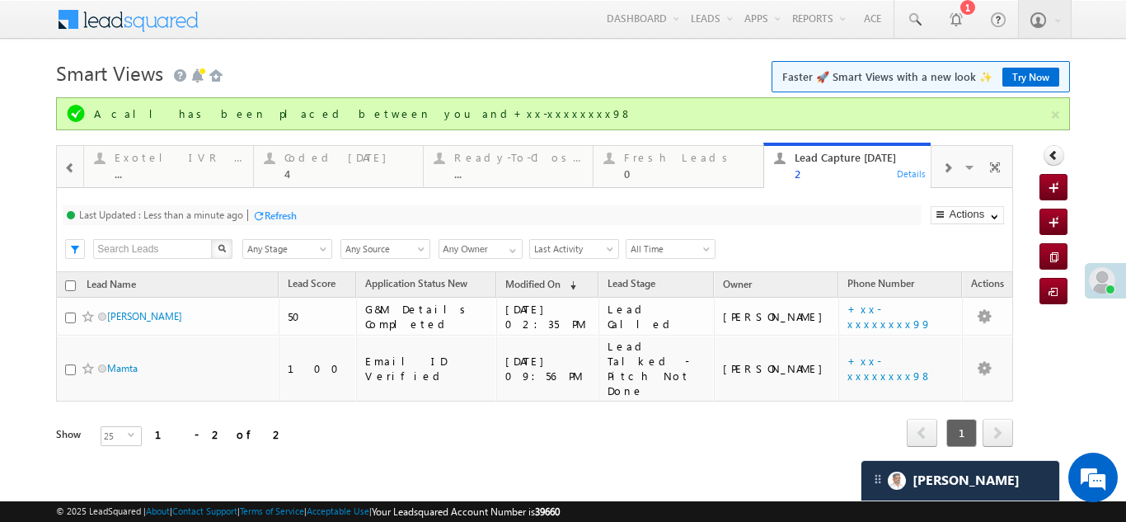
click at [287, 212] on div at bounding box center [563, 261] width 1126 height 522
click at [312, 155] on div at bounding box center [563, 261] width 1126 height 522
click at [312, 157] on div at bounding box center [563, 261] width 1126 height 522
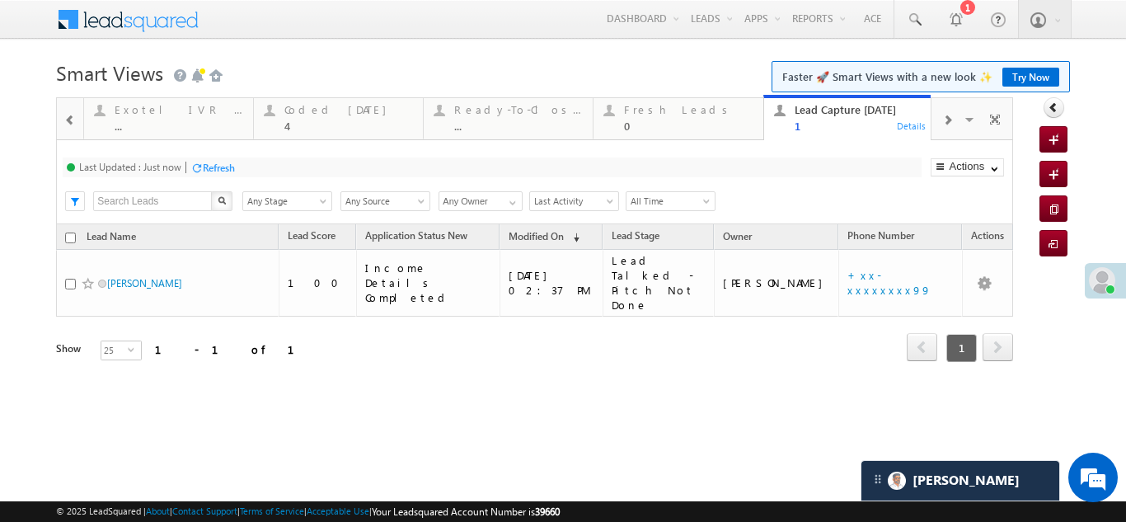
drag, startPoint x: 136, startPoint y: 265, endPoint x: 118, endPoint y: 264, distance: 18.2
drag, startPoint x: 118, startPoint y: 264, endPoint x: 0, endPoint y: 265, distance: 117.9
click at [0, 265] on div at bounding box center [563, 261] width 1126 height 522
drag, startPoint x: 134, startPoint y: 267, endPoint x: 26, endPoint y: 253, distance: 109.7
click at [26, 253] on div at bounding box center [563, 261] width 1126 height 522
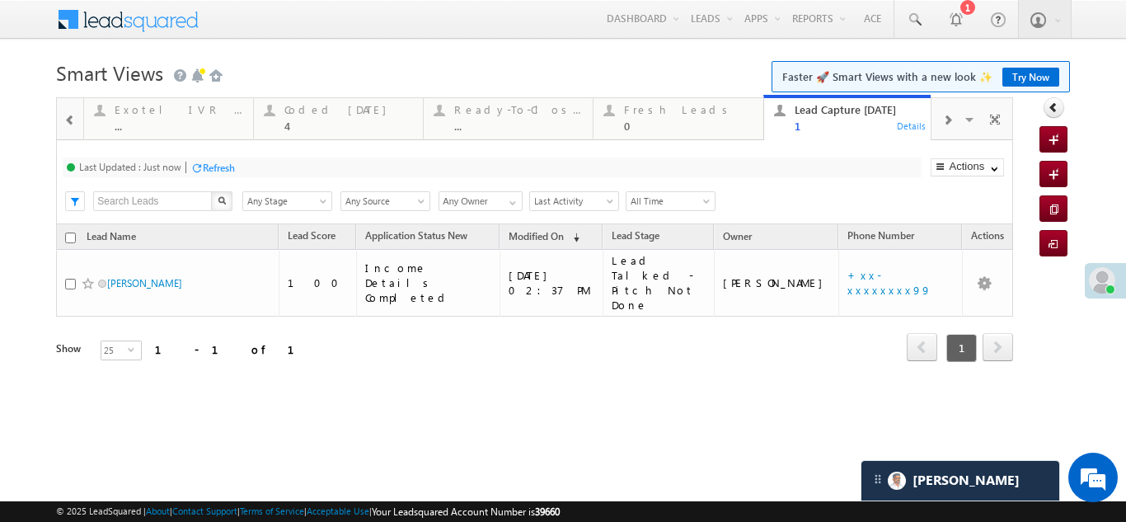
click at [292, 118] on div at bounding box center [563, 261] width 1126 height 522
click at [312, 111] on div at bounding box center [563, 261] width 1126 height 522
click at [318, 113] on div at bounding box center [563, 261] width 1126 height 522
click at [284, 167] on div at bounding box center [563, 261] width 1126 height 522
click at [284, 169] on div at bounding box center [563, 261] width 1126 height 522
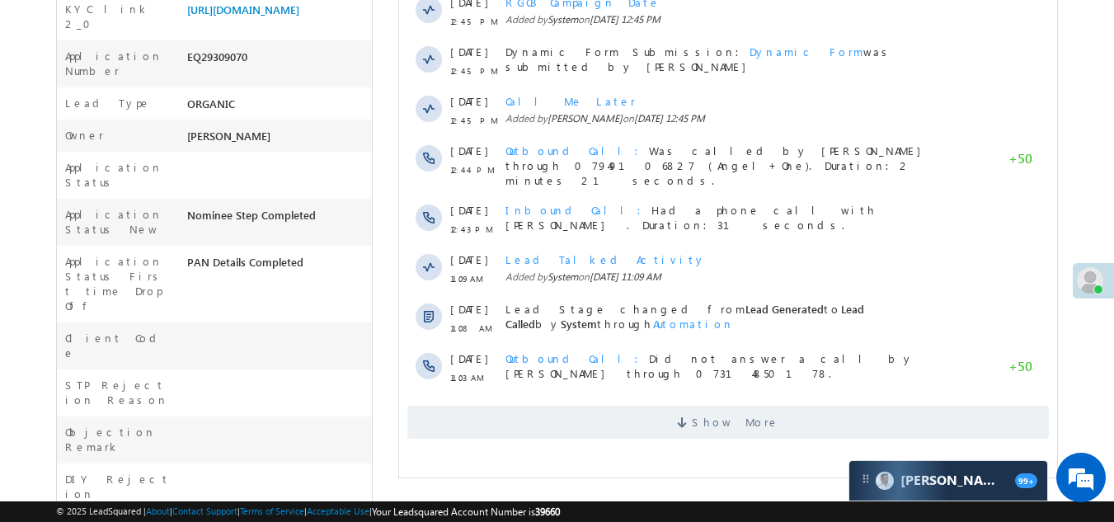
scroll to position [82, 0]
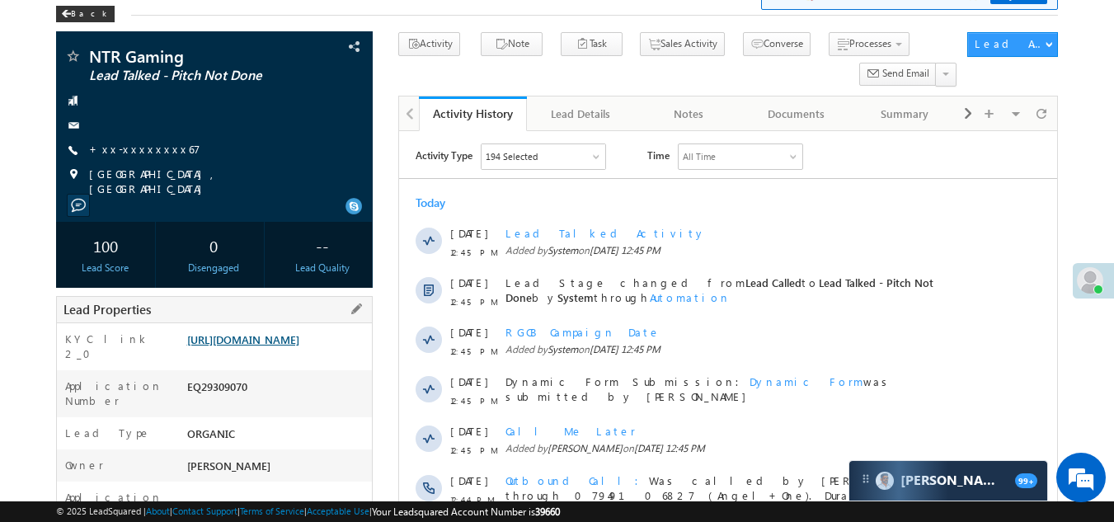
click at [296, 346] on link "https://angelbroking1-pk3em7sa.customui-test.leadsquared.com?leadId=9939e965-a4…" at bounding box center [243, 339] width 112 height 14
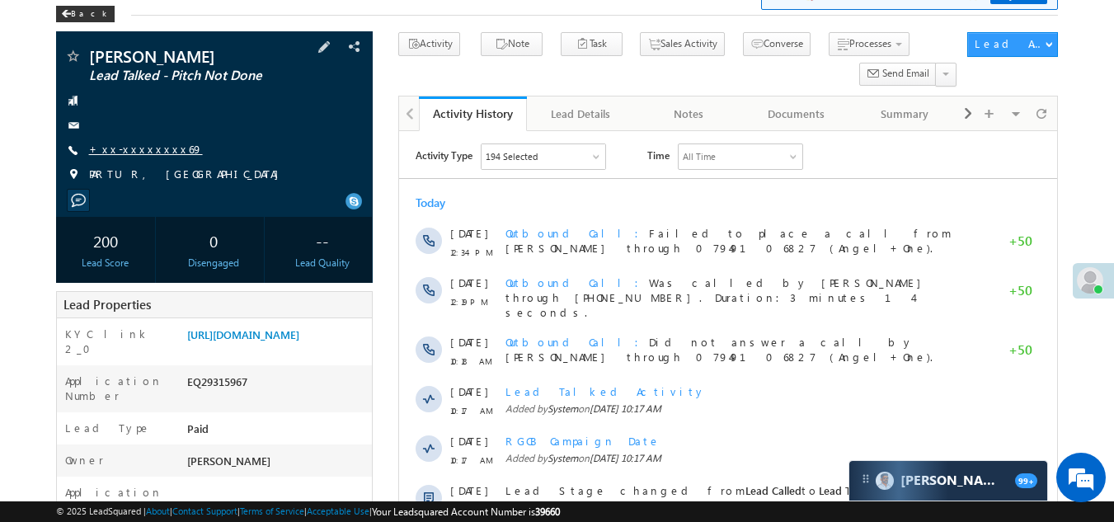
click at [138, 151] on link "+xx-xxxxxxxx69" at bounding box center [146, 149] width 114 height 14
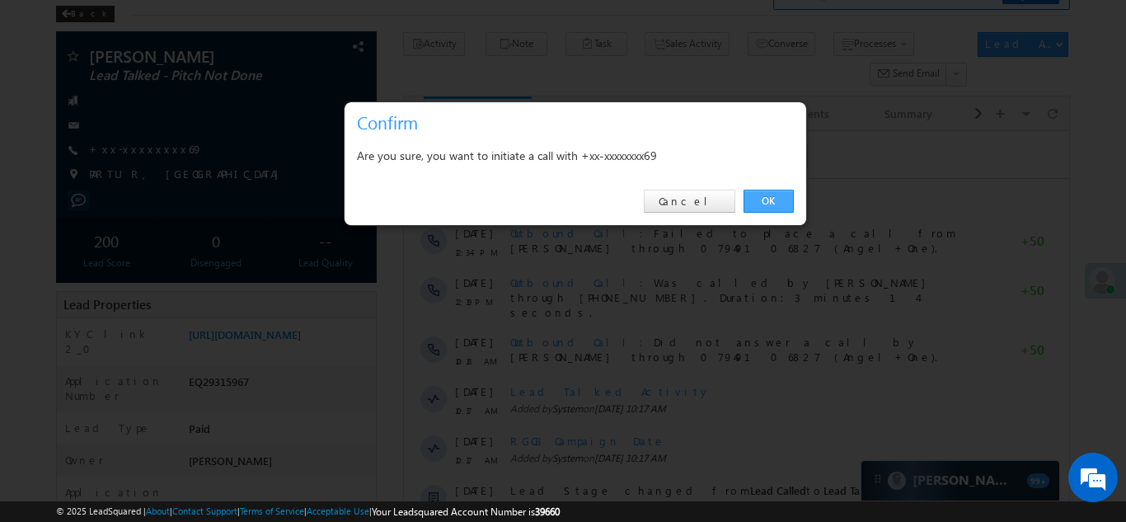
click at [774, 200] on link "OK" at bounding box center [769, 201] width 50 height 23
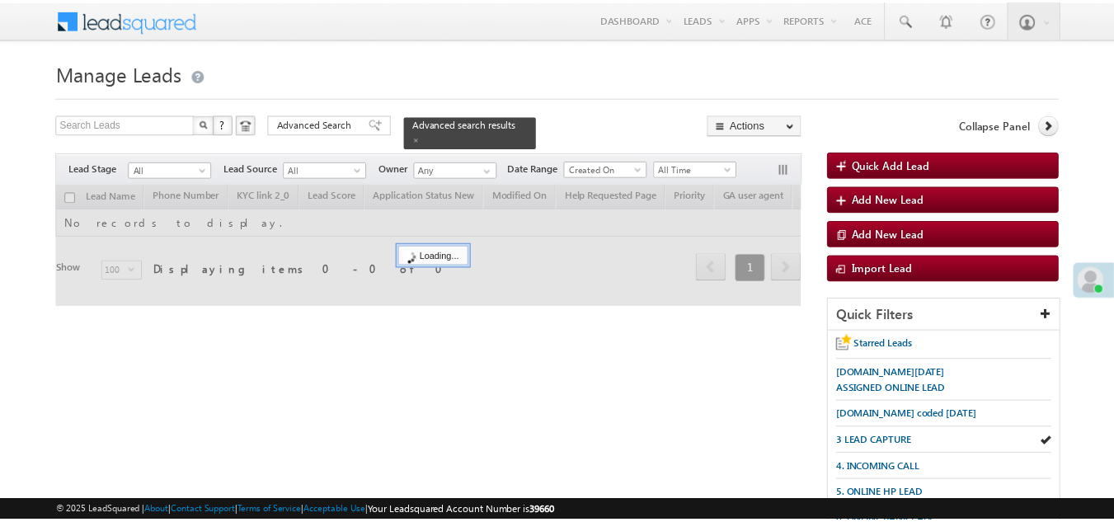
scroll to position [82, 0]
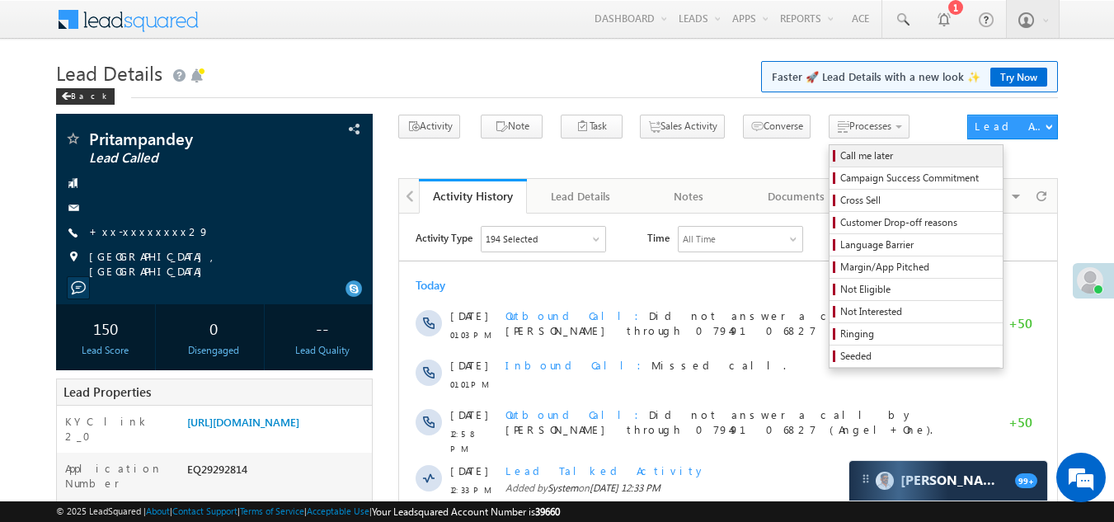
click at [840, 153] on span "Call me later" at bounding box center [918, 155] width 157 height 15
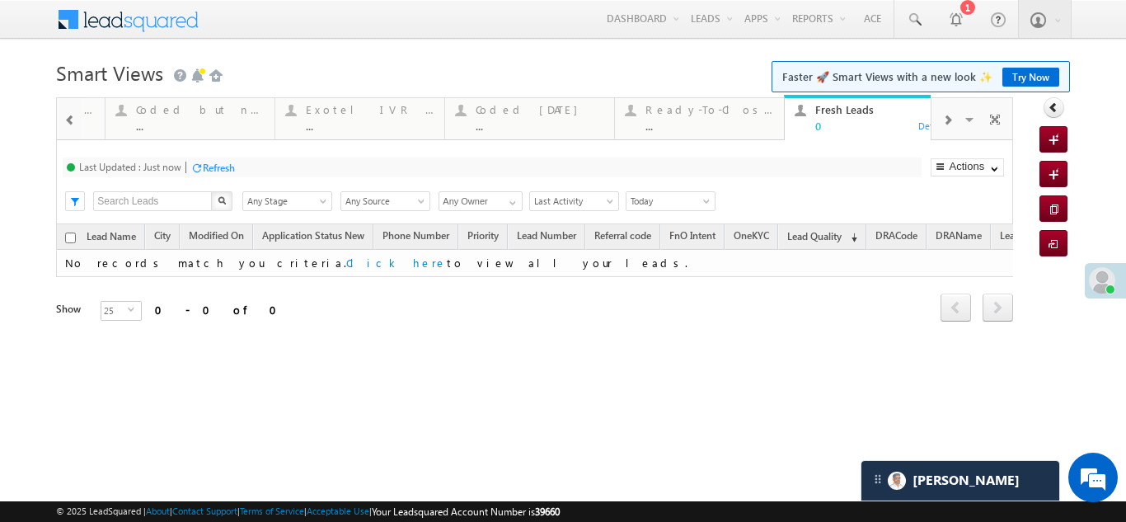
click at [944, 121] on span at bounding box center [947, 120] width 10 height 13
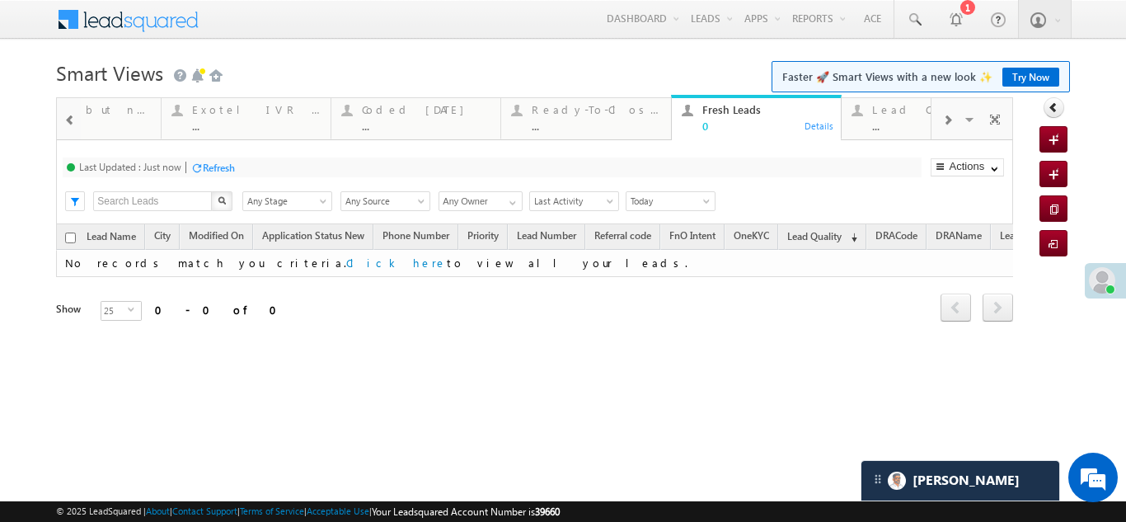
click at [944, 121] on span at bounding box center [947, 120] width 10 height 13
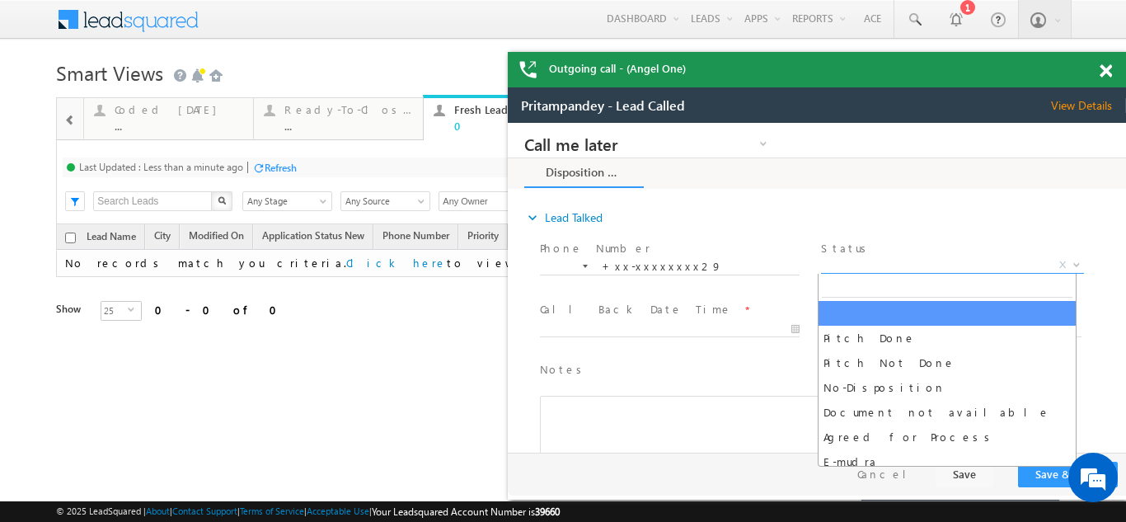
click at [856, 260] on span "X" at bounding box center [952, 265] width 262 height 16
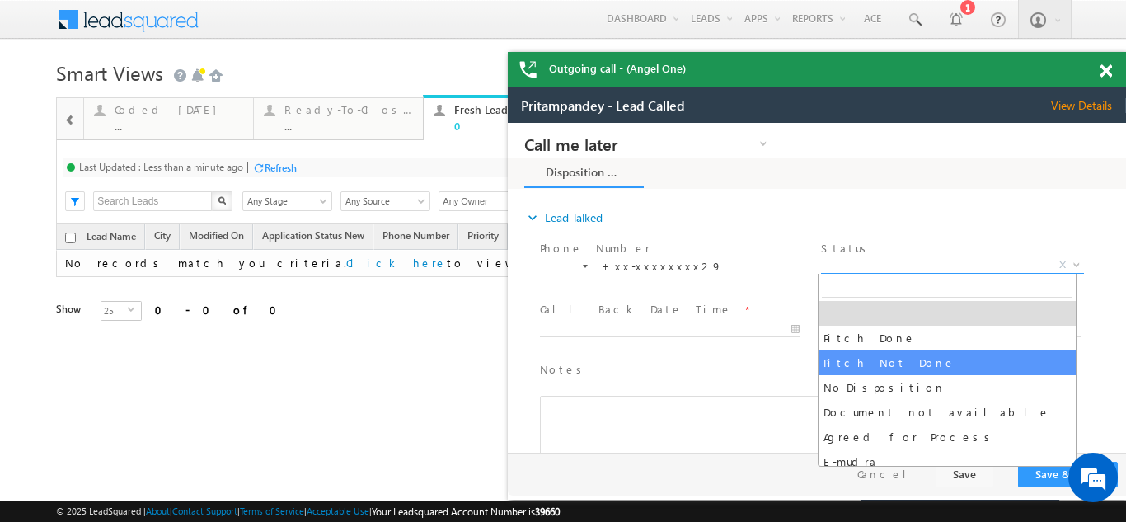
select select "Pitch Not Done"
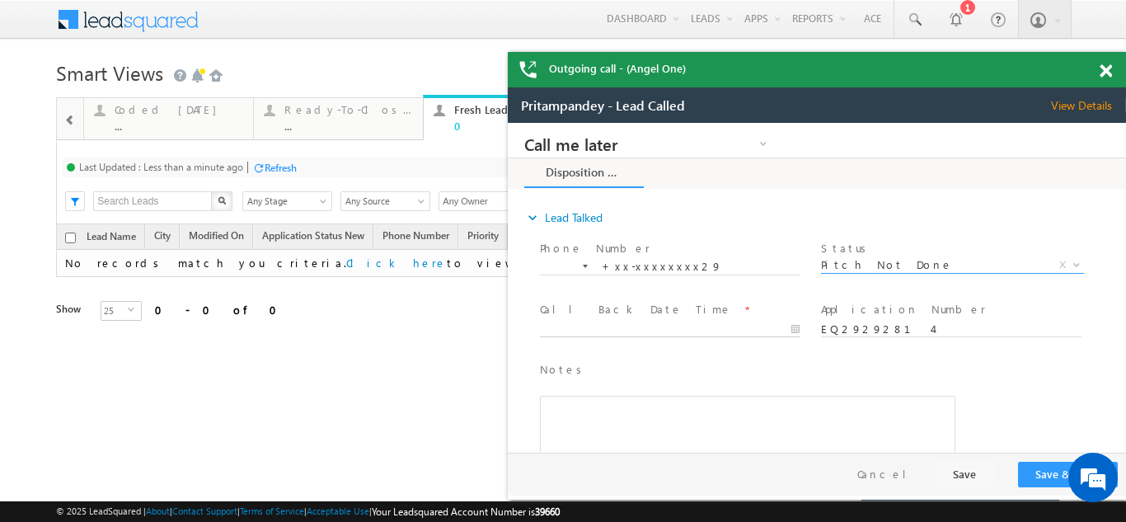
type input "09/21/25 3:05 PM"
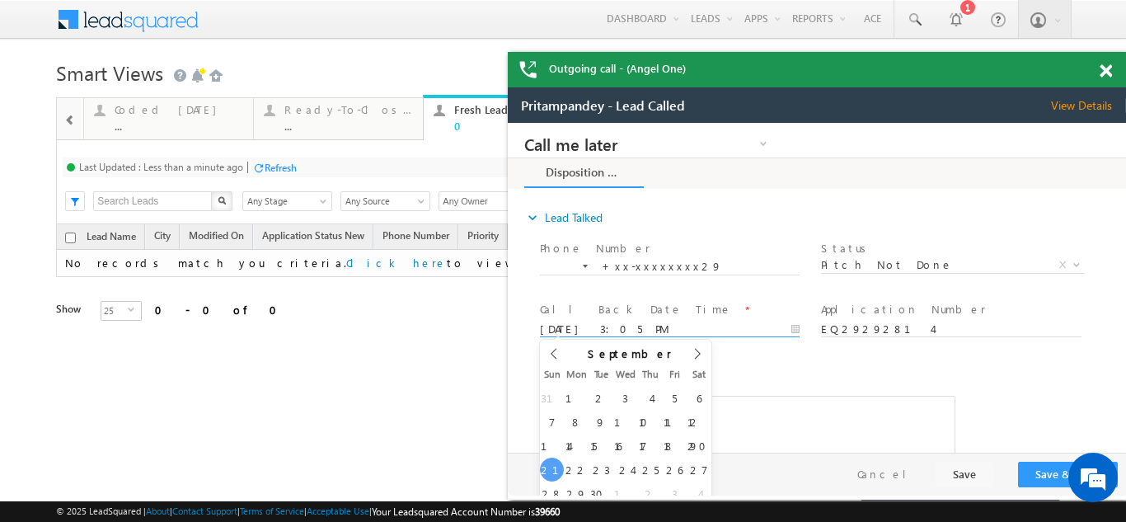
click at [640, 326] on input "09/21/25 3:05 PM" at bounding box center [670, 329] width 260 height 16
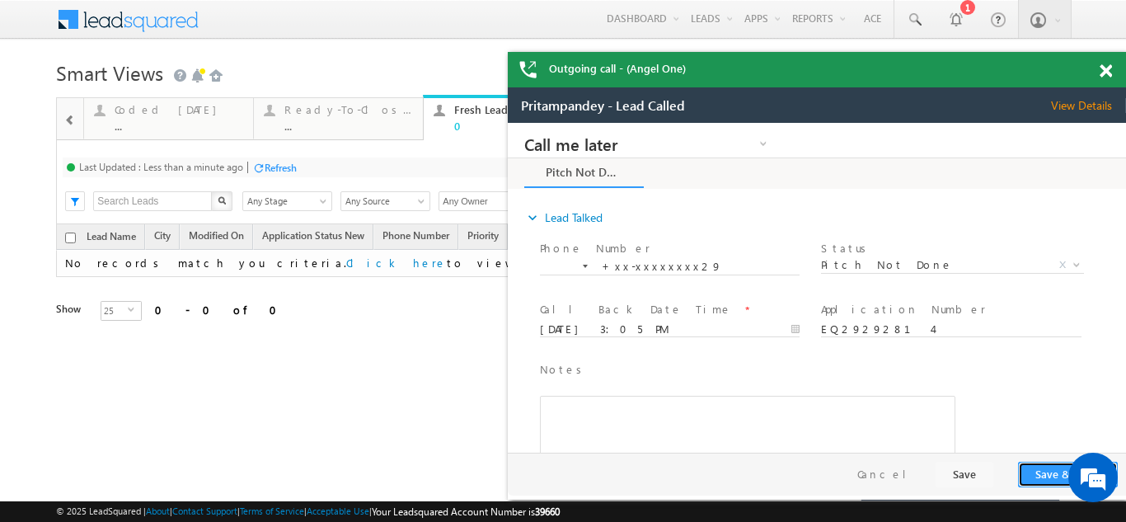
click at [1048, 466] on button "Save & Close" at bounding box center [1068, 475] width 100 height 26
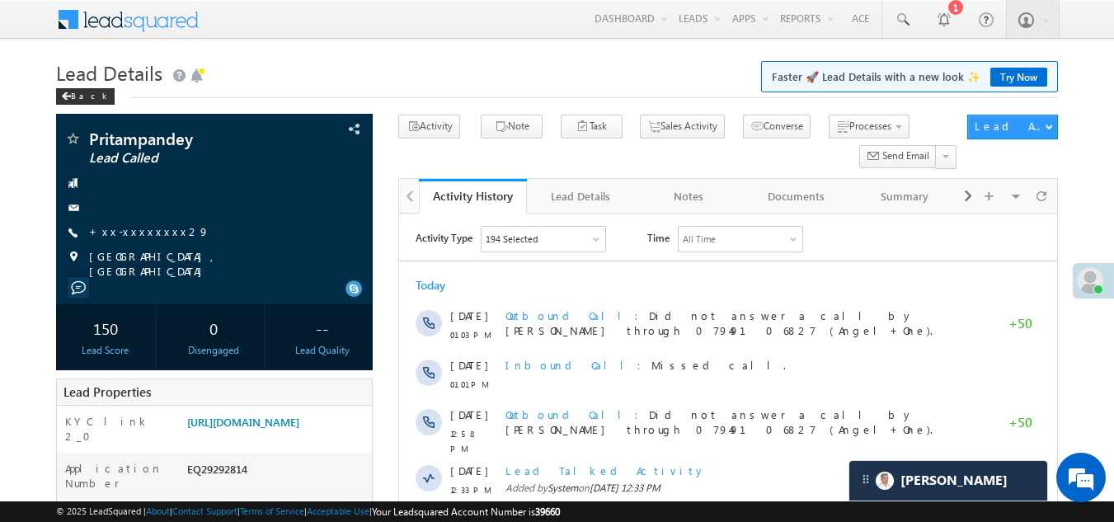
click at [136, 230] on link "+xx-xxxxxxxx29" at bounding box center [149, 231] width 120 height 14
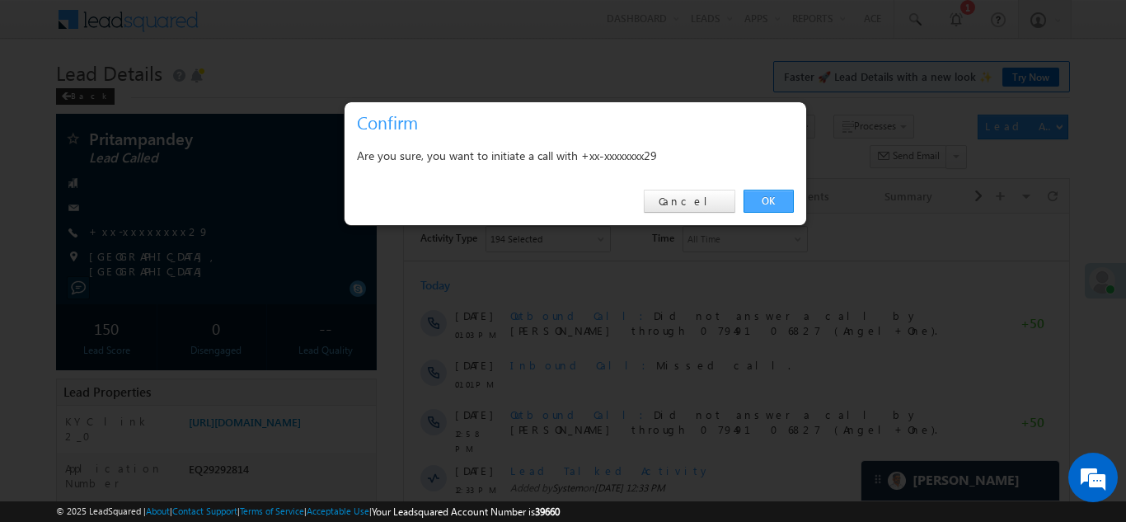
click at [766, 198] on link "OK" at bounding box center [769, 201] width 50 height 23
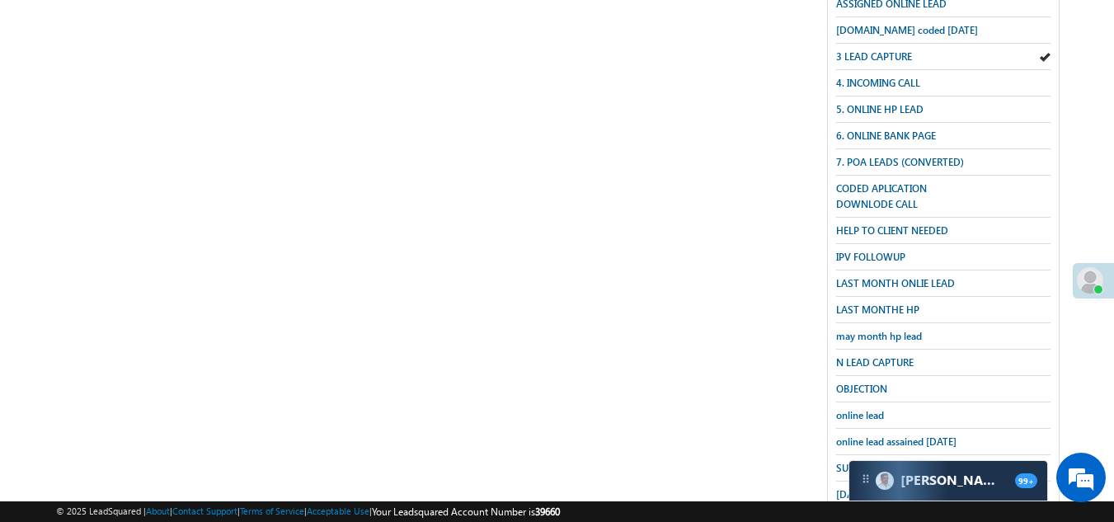
scroll to position [411, 0]
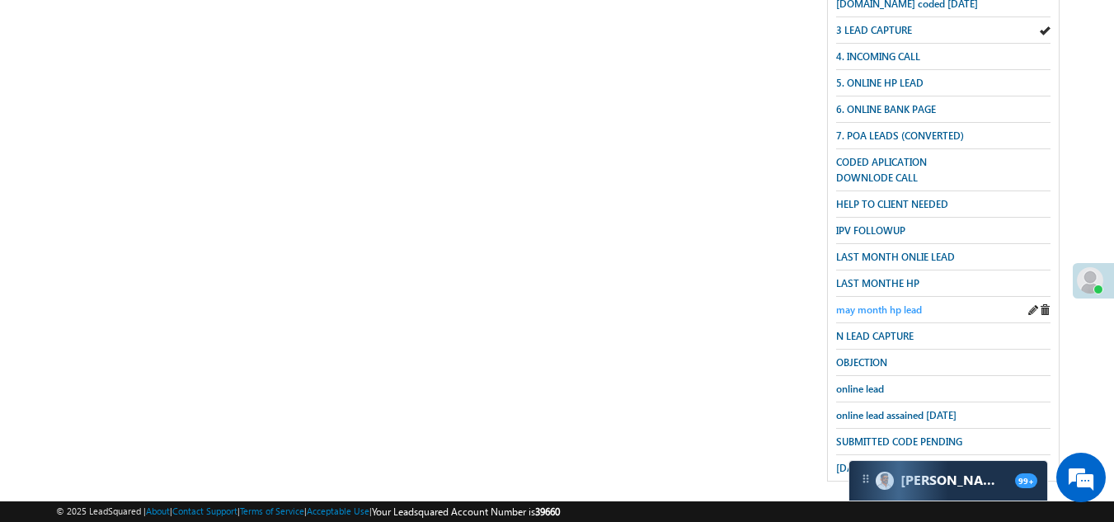
click at [893, 303] on span "may month hp lead" at bounding box center [879, 309] width 86 height 12
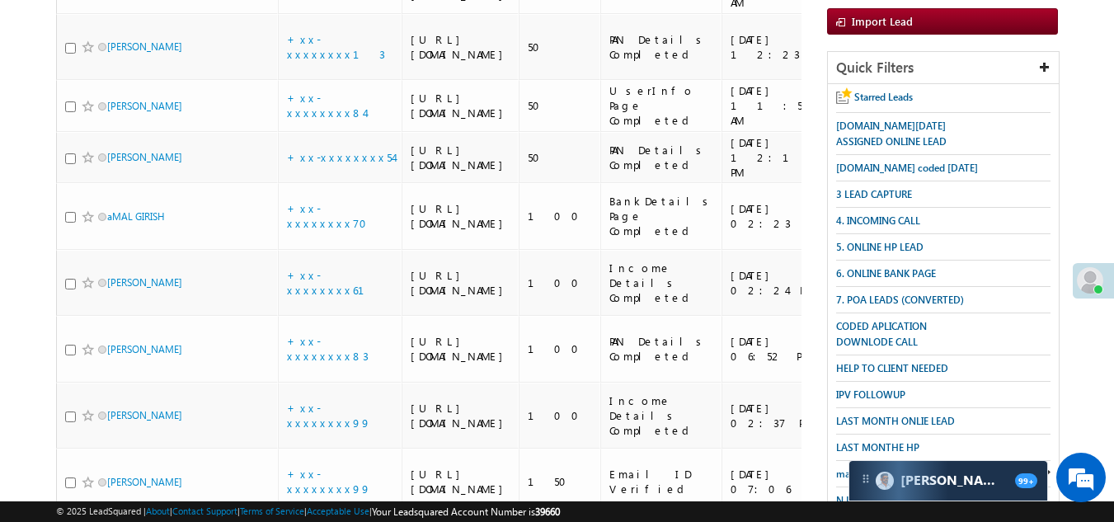
scroll to position [82, 0]
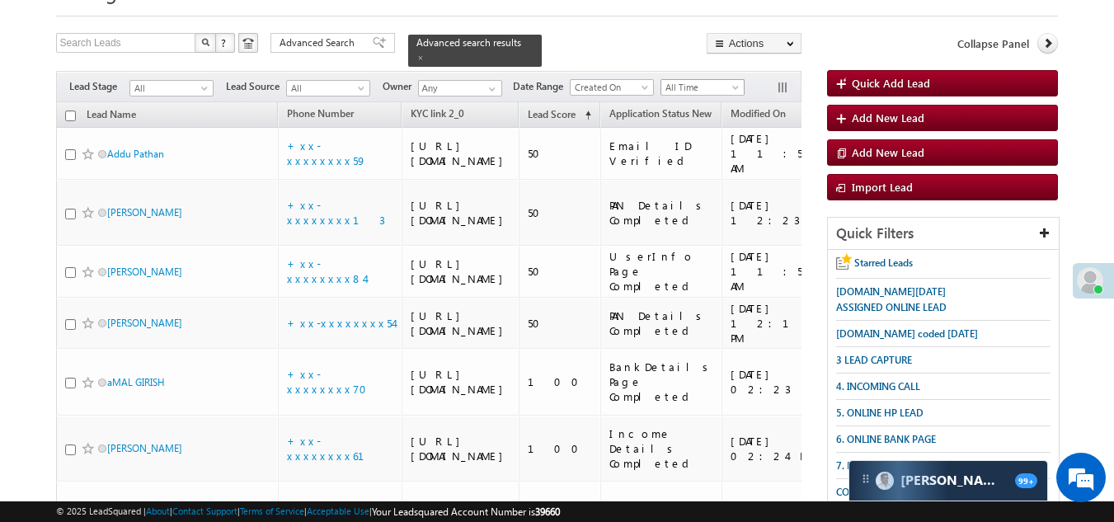
click at [688, 80] on span "All Time" at bounding box center [700, 87] width 78 height 15
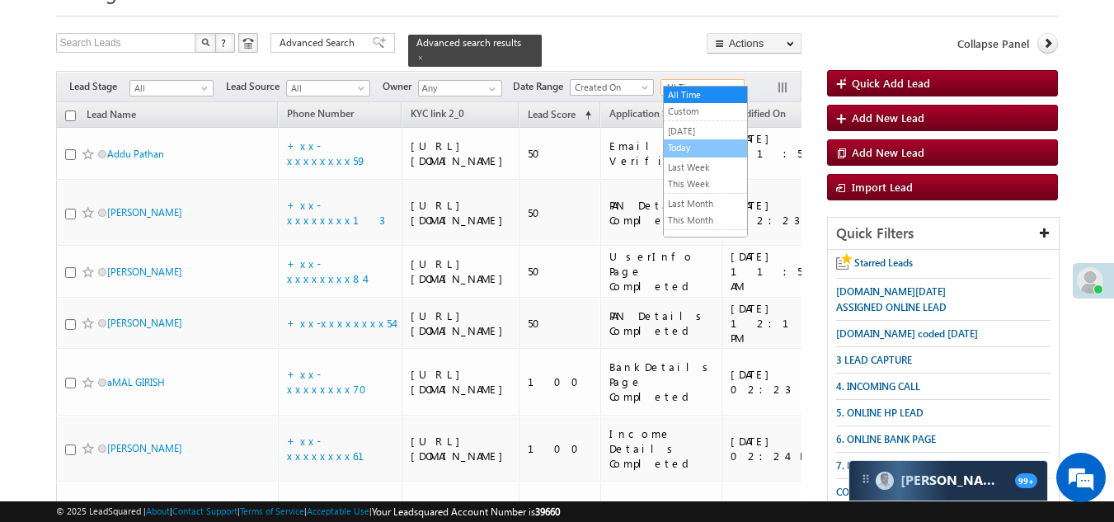
click at [692, 140] on link "Today" at bounding box center [705, 147] width 83 height 15
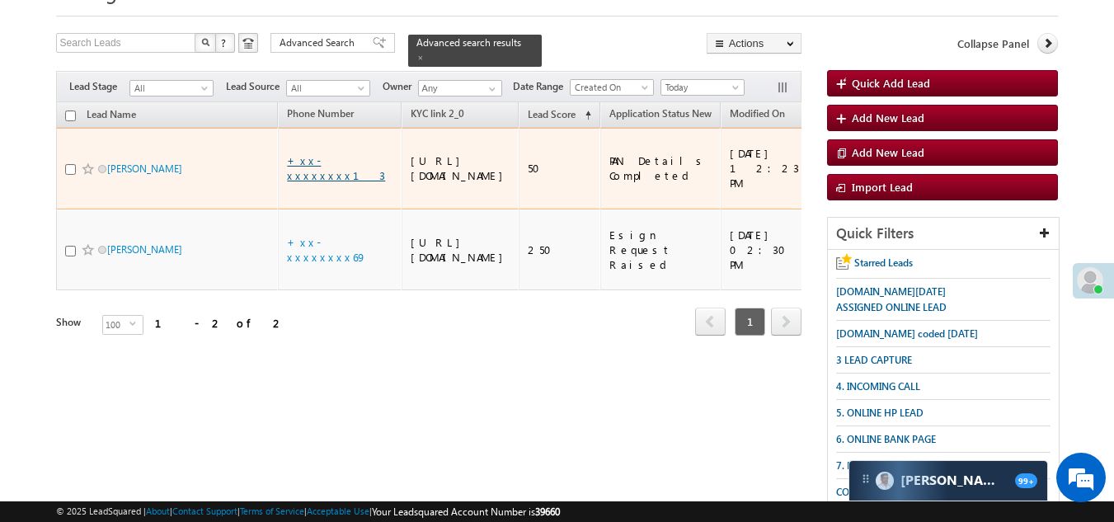
click at [328, 163] on link "+xx-xxxxxxxx13" at bounding box center [336, 167] width 98 height 29
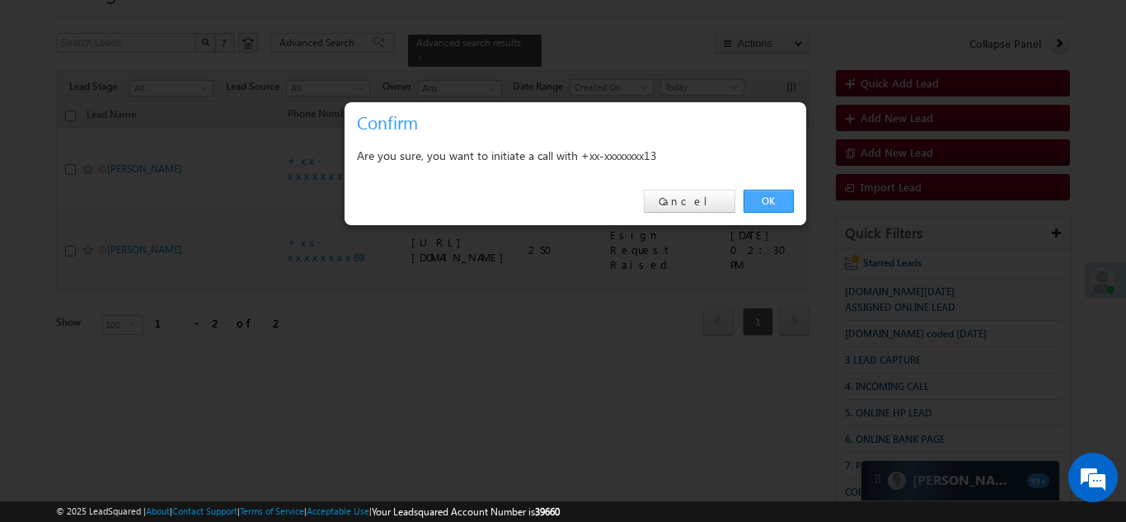
click at [765, 198] on link "OK" at bounding box center [769, 201] width 50 height 23
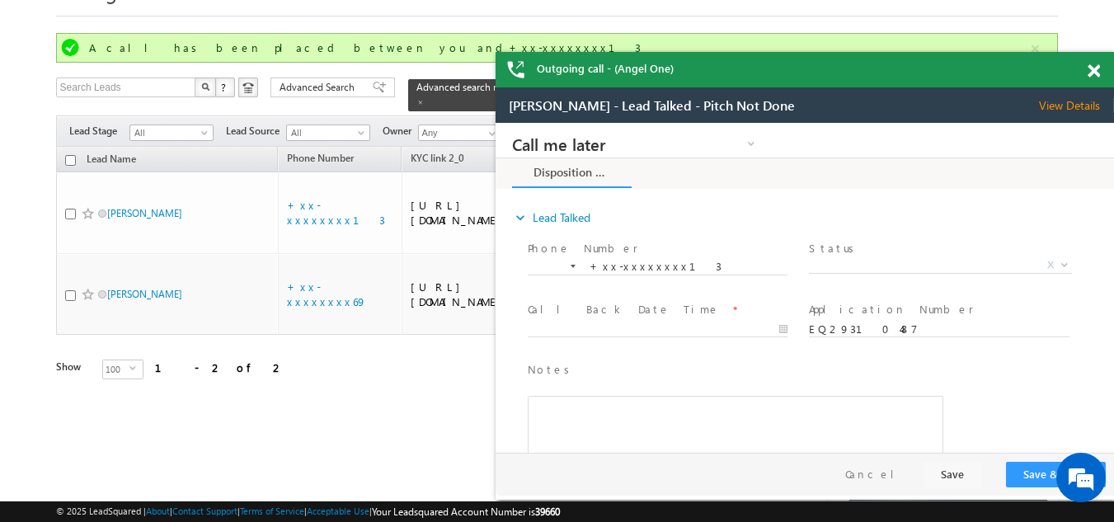
click at [1095, 70] on span at bounding box center [1093, 71] width 12 height 14
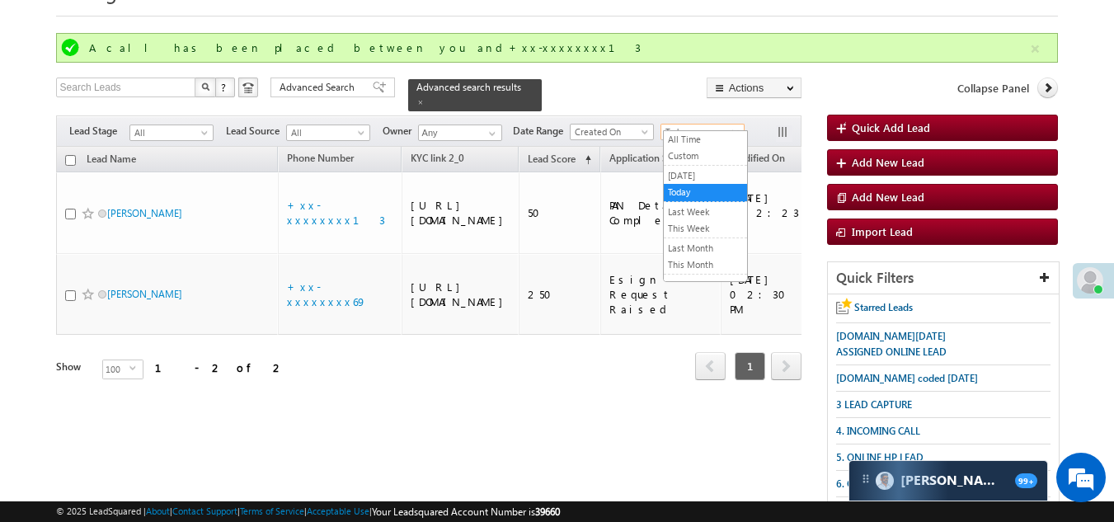
click at [698, 124] on span "Today" at bounding box center [700, 131] width 78 height 15
click at [691, 171] on link "[DATE]" at bounding box center [705, 175] width 83 height 15
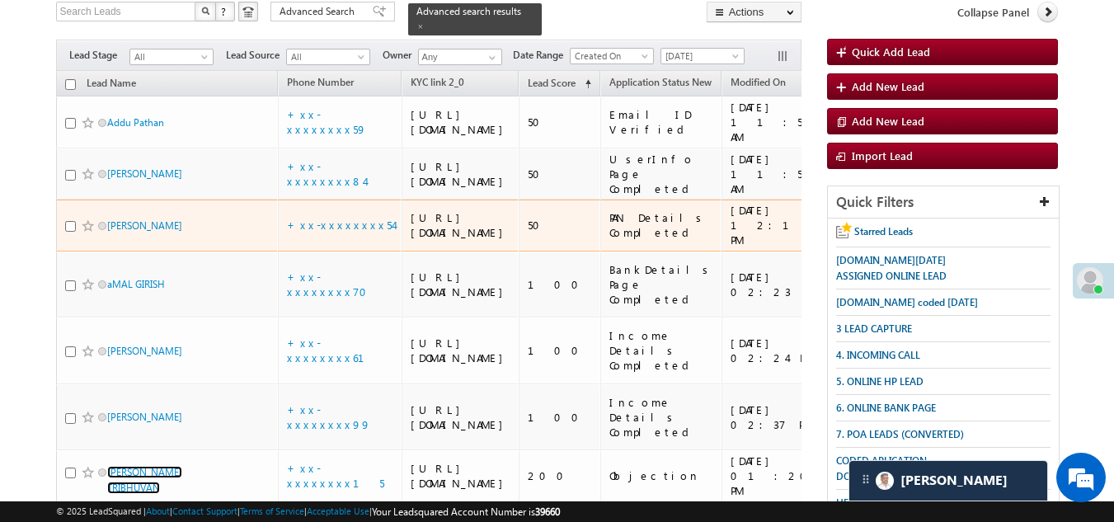
scroll to position [27, 0]
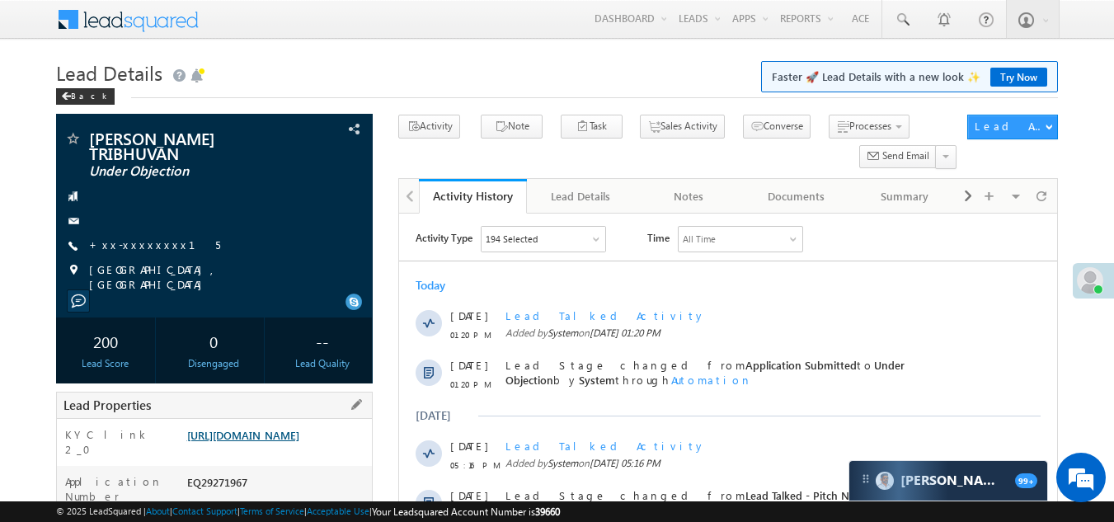
click at [293, 442] on link "[URL][DOMAIN_NAME]" at bounding box center [243, 435] width 112 height 14
